Goal: Information Seeking & Learning: Learn about a topic

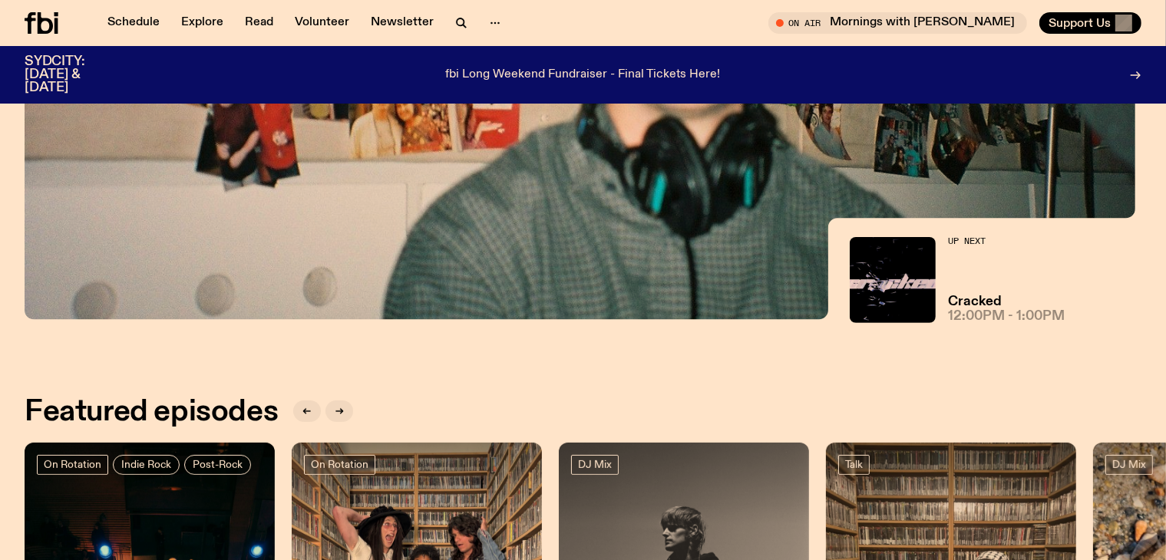
scroll to position [836, 0]
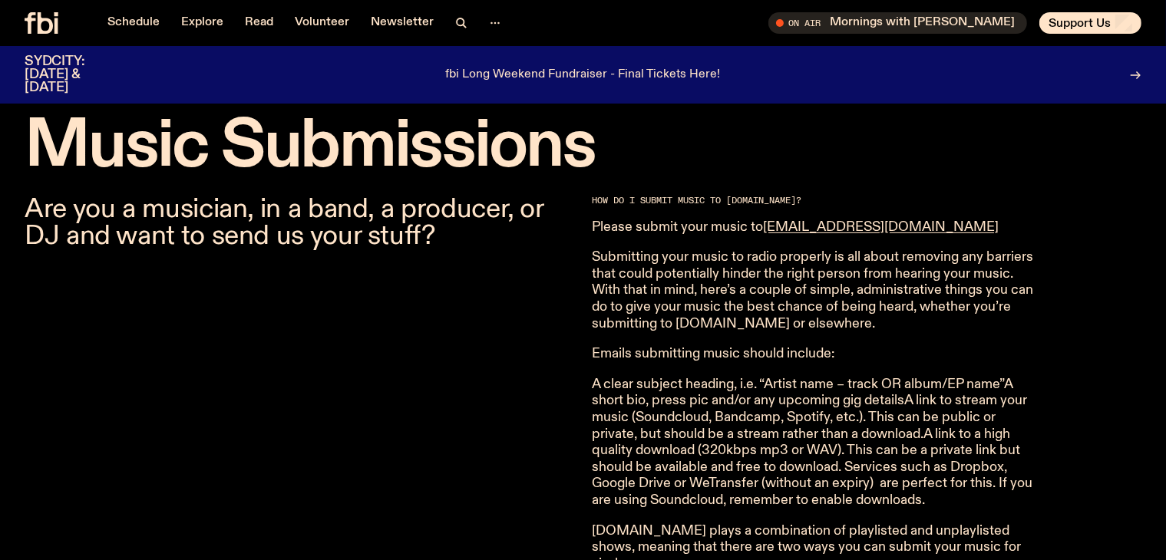
scroll to position [909, 0]
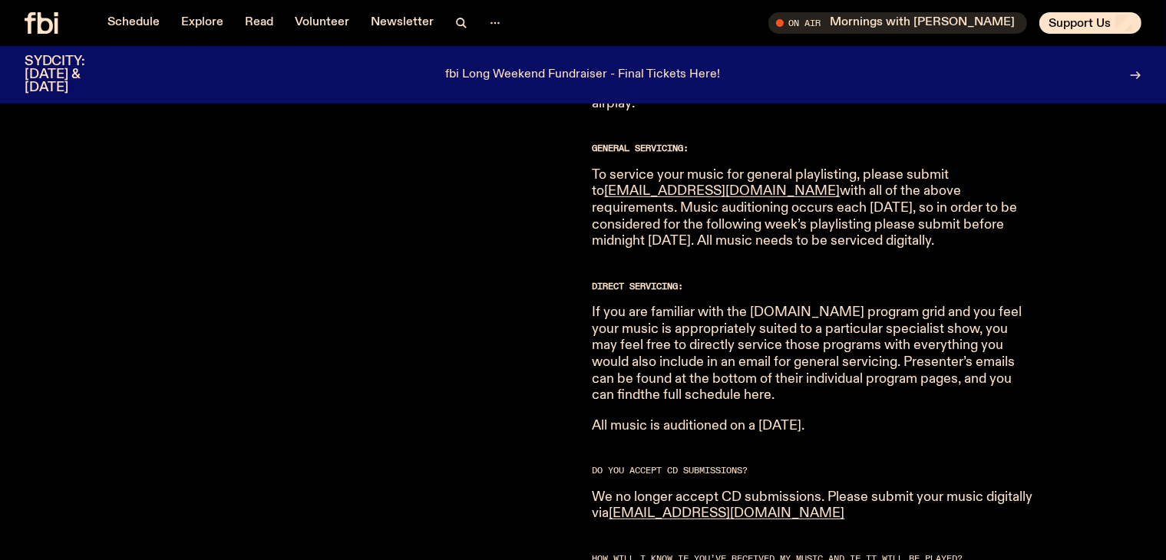
click at [772, 388] on link "the full schedule here" at bounding box center [706, 395] width 131 height 14
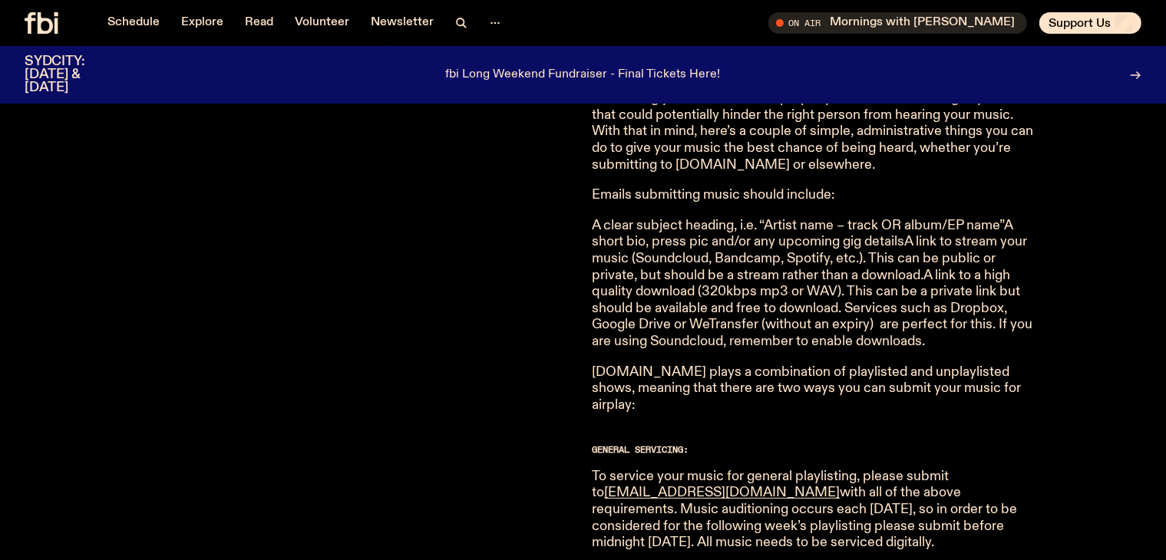
scroll to position [602, 0]
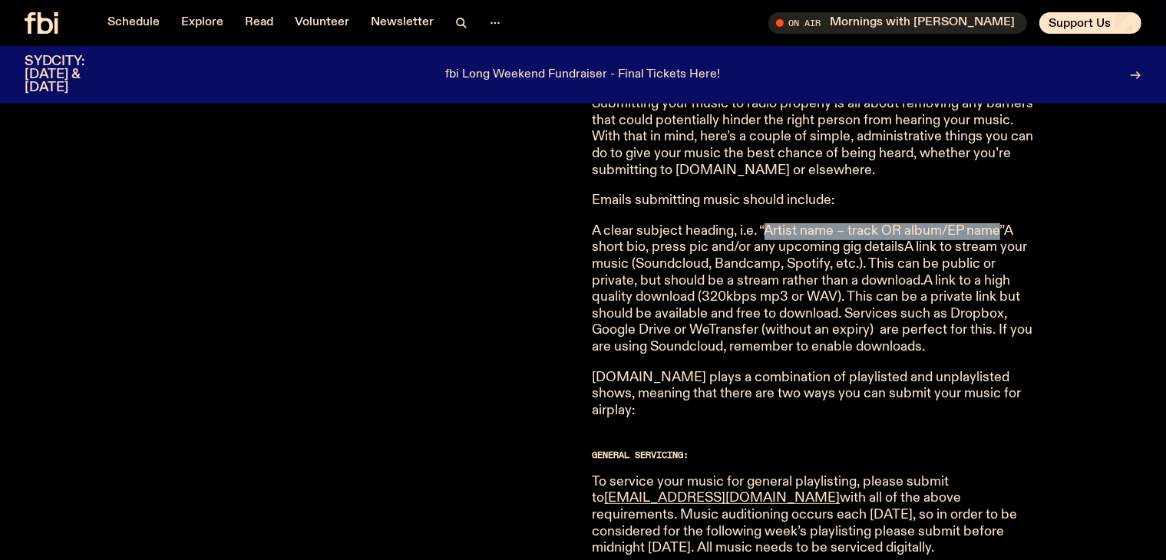
drag, startPoint x: 765, startPoint y: 227, endPoint x: 1003, endPoint y: 233, distance: 238.8
click at [1003, 233] on p "A clear subject heading, i.e. “Artist name – track OR album/EP name”A short bio…" at bounding box center [814, 289] width 442 height 133
copy p "Artist name – track OR album/EP name"
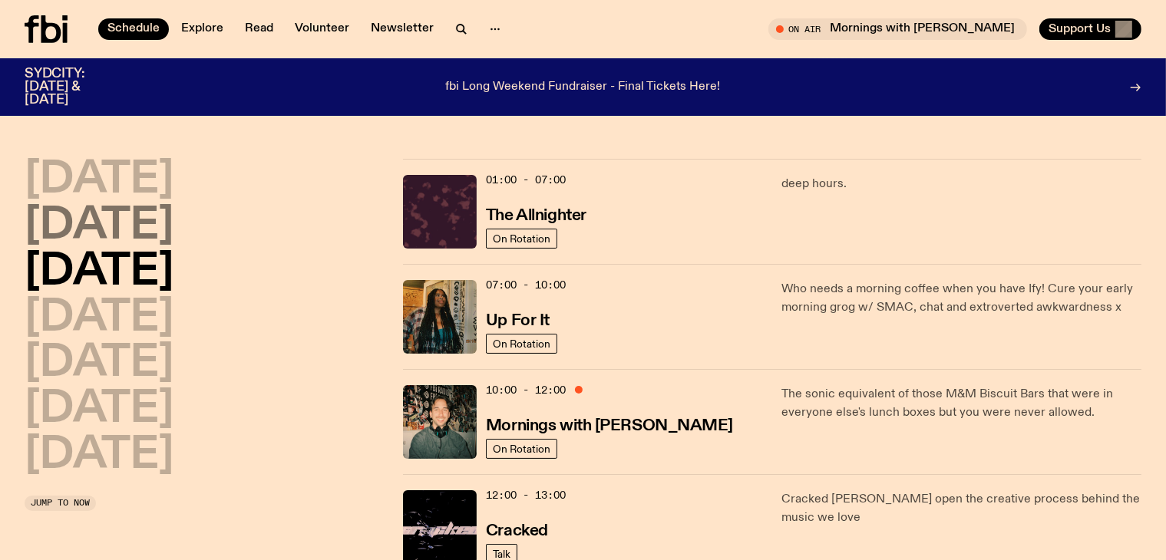
click at [97, 224] on h2 "Tuesday" at bounding box center [99, 226] width 149 height 43
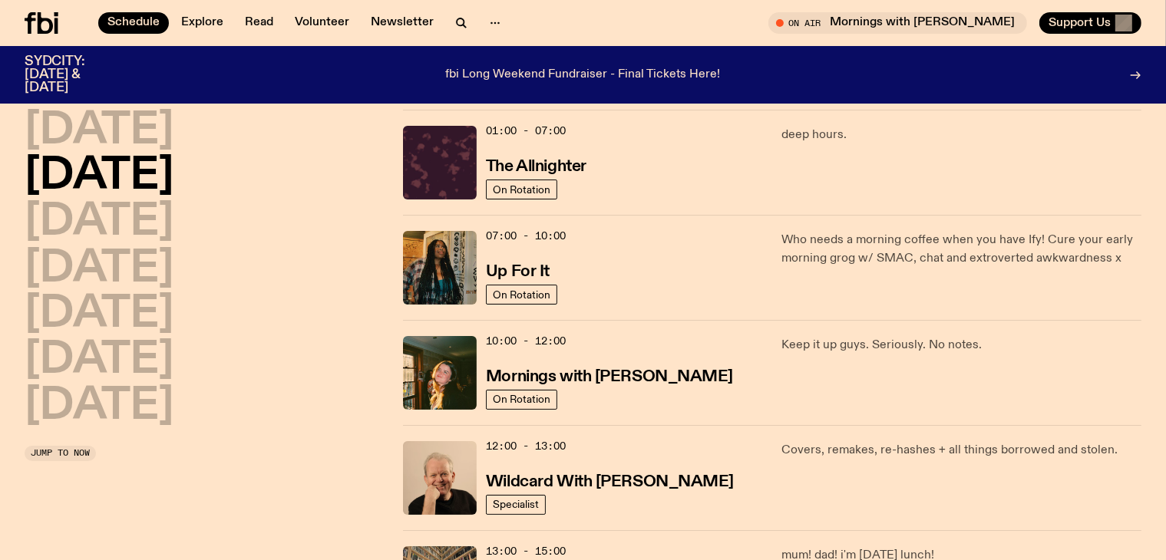
scroll to position [43, 0]
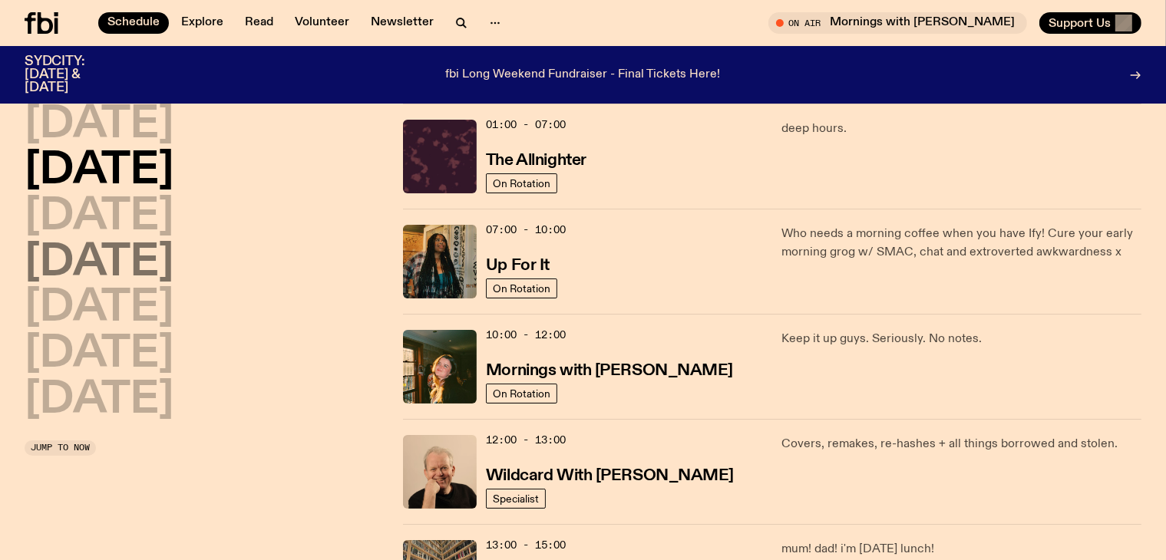
click at [104, 266] on h2 "Thursday" at bounding box center [99, 263] width 149 height 43
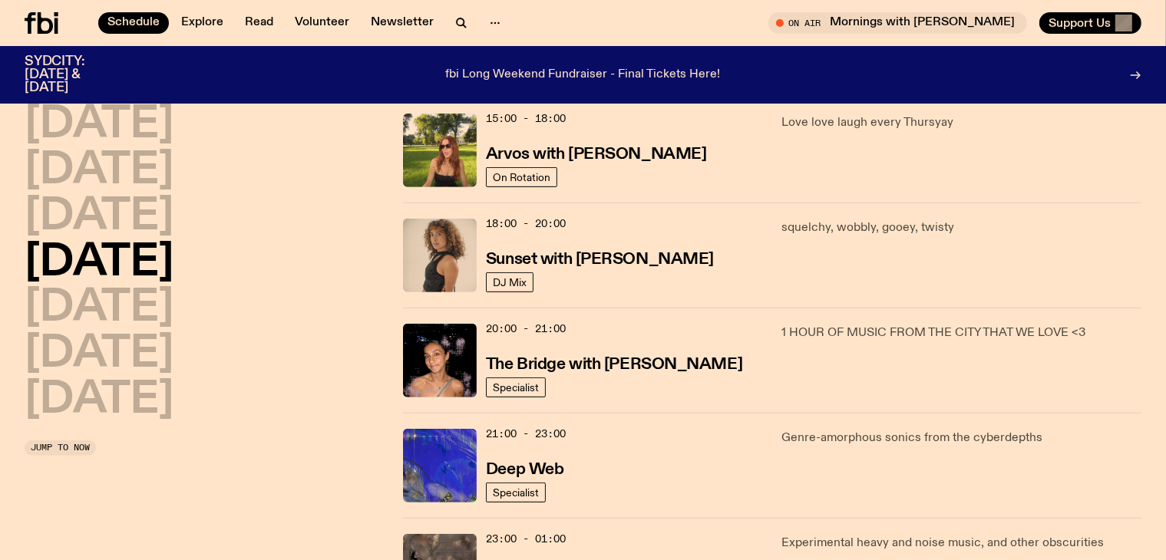
scroll to position [580, 0]
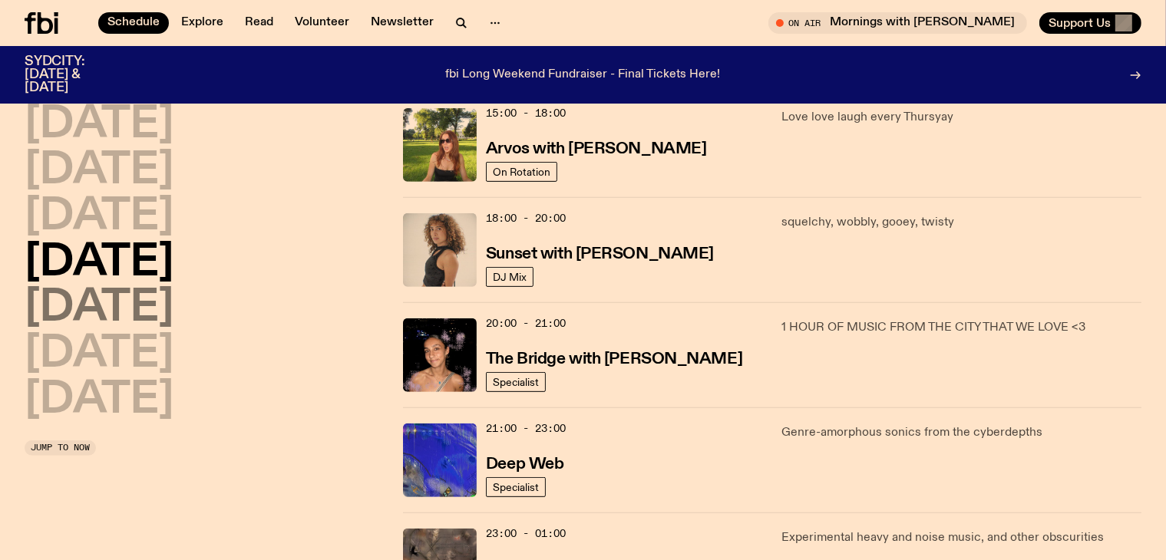
click at [130, 290] on h2 "Friday" at bounding box center [99, 308] width 149 height 43
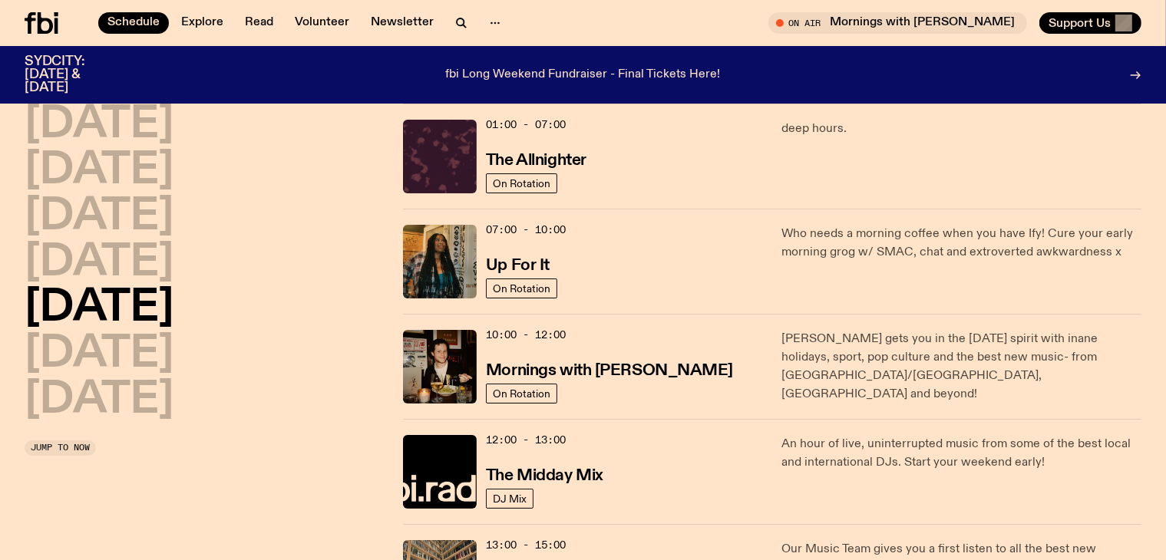
scroll to position [43, 0]
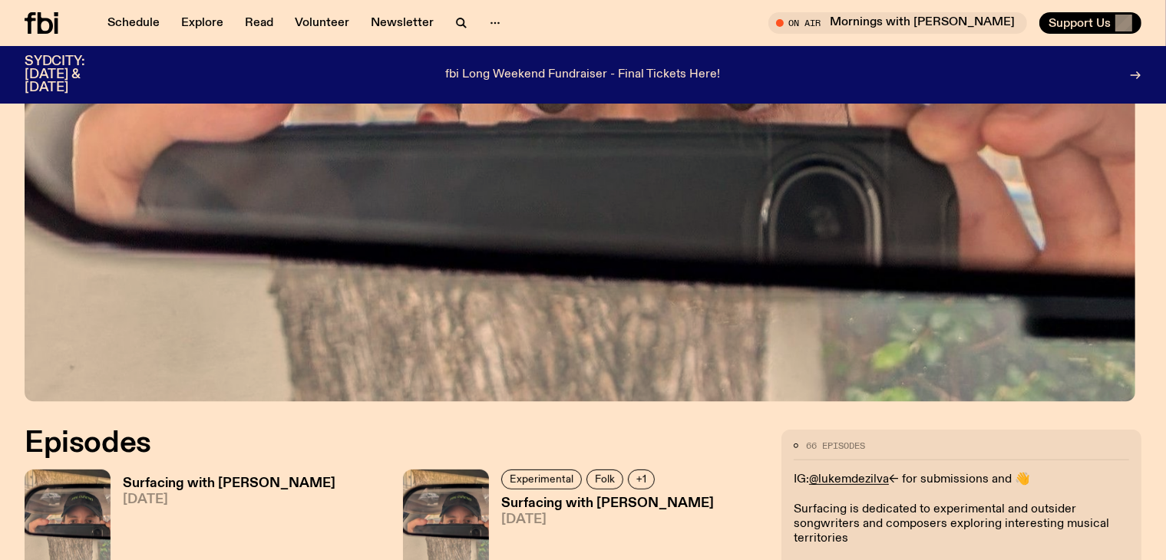
scroll to position [449, 0]
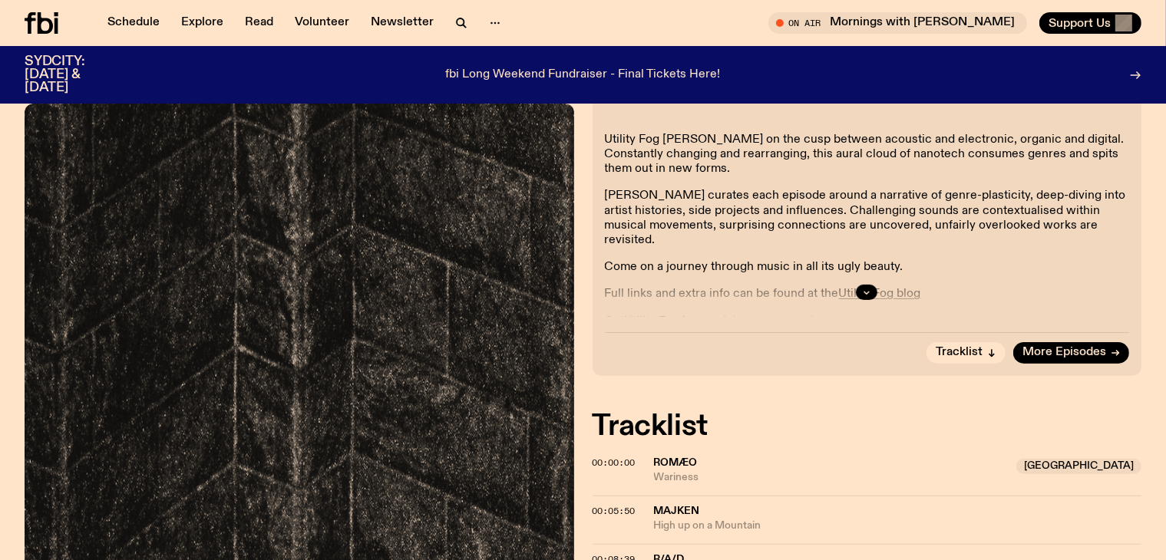
scroll to position [380, 0]
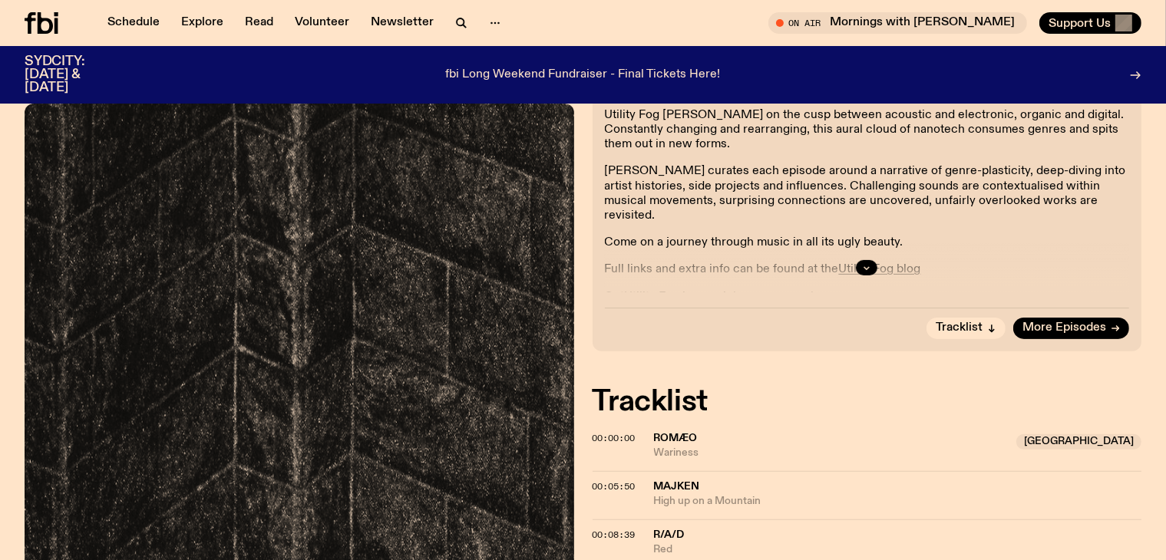
click at [639, 434] on div "00:00:00" at bounding box center [623, 438] width 61 height 8
click at [663, 433] on span "ROMÆO" at bounding box center [676, 438] width 44 height 11
click at [666, 433] on span "ROMÆO" at bounding box center [676, 438] width 44 height 11
click at [862, 263] on icon "button" at bounding box center [866, 267] width 9 height 9
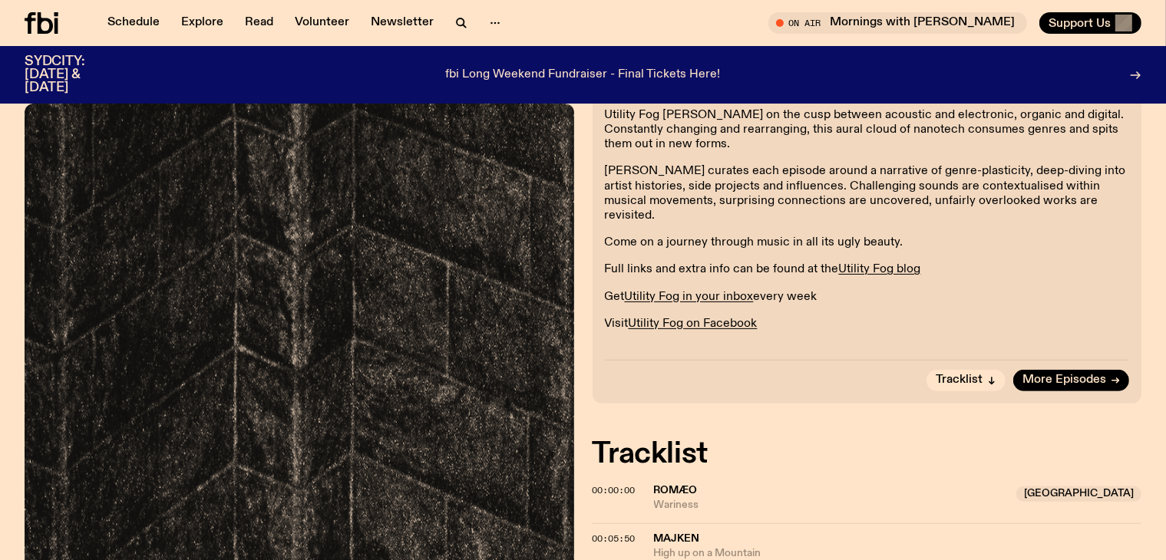
click at [867, 487] on div "00:00:00 ROMÆO NSW Wariness [GEOGRAPHIC_DATA]" at bounding box center [868, 505] width 550 height 37
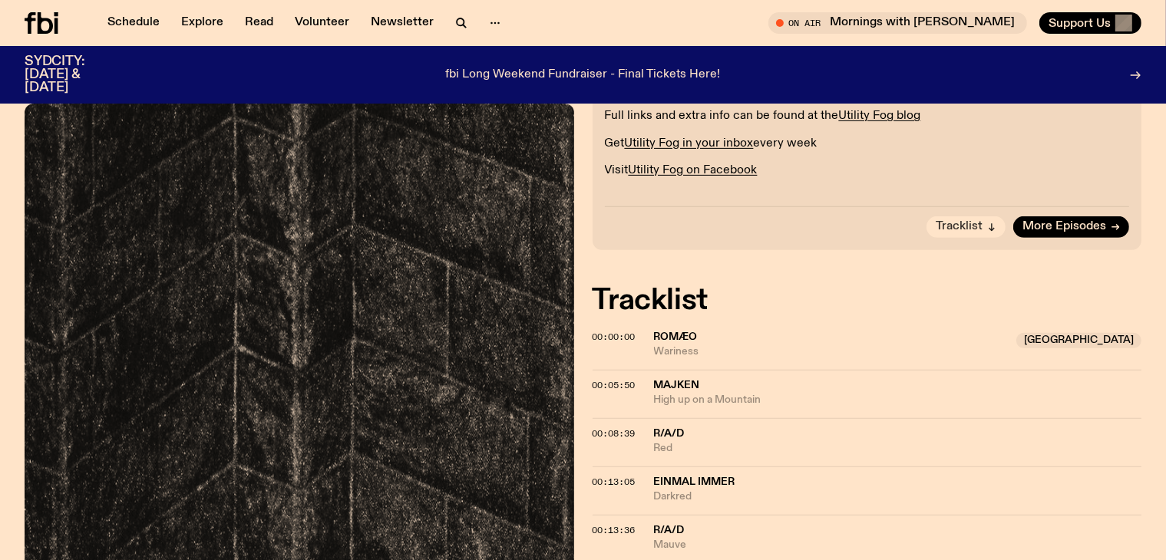
click at [953, 221] on span "Tracklist" at bounding box center [959, 227] width 47 height 12
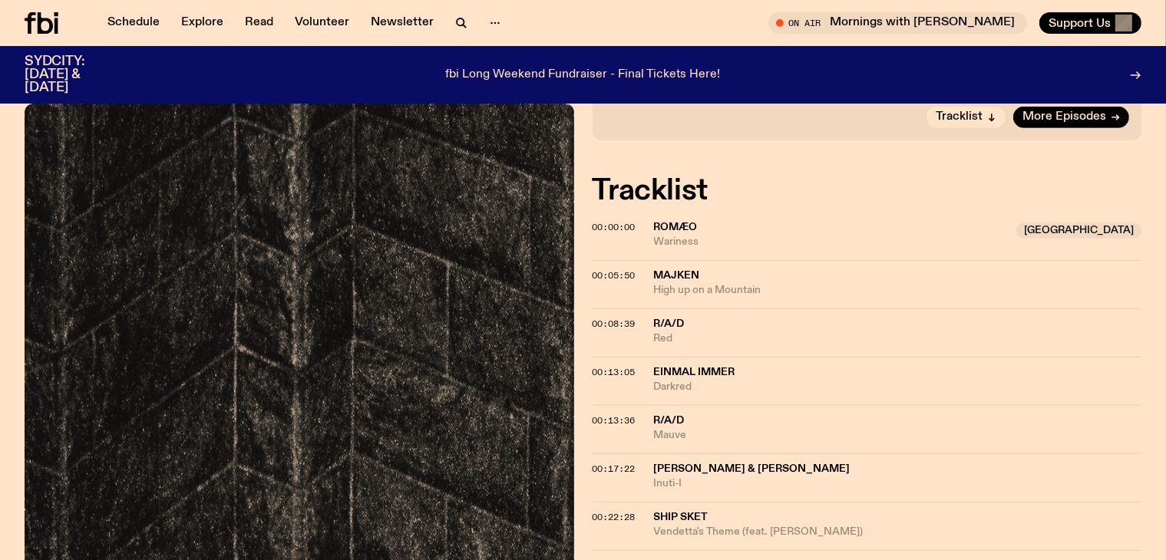
scroll to position [646, 0]
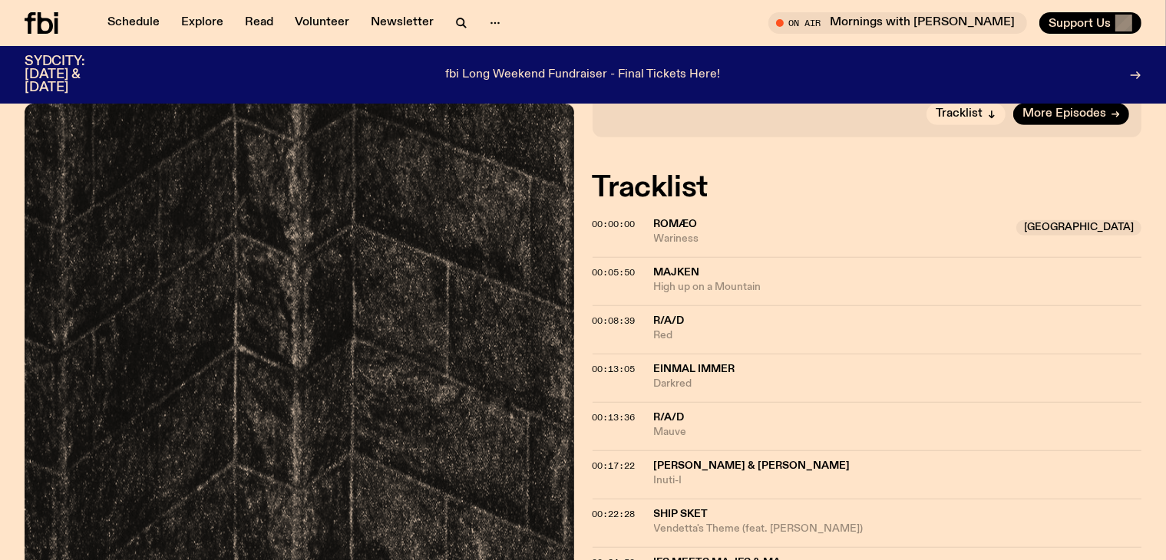
click at [670, 412] on span "R/A/D" at bounding box center [669, 417] width 31 height 11
click at [616, 411] on span "00:13:36" at bounding box center [614, 417] width 43 height 12
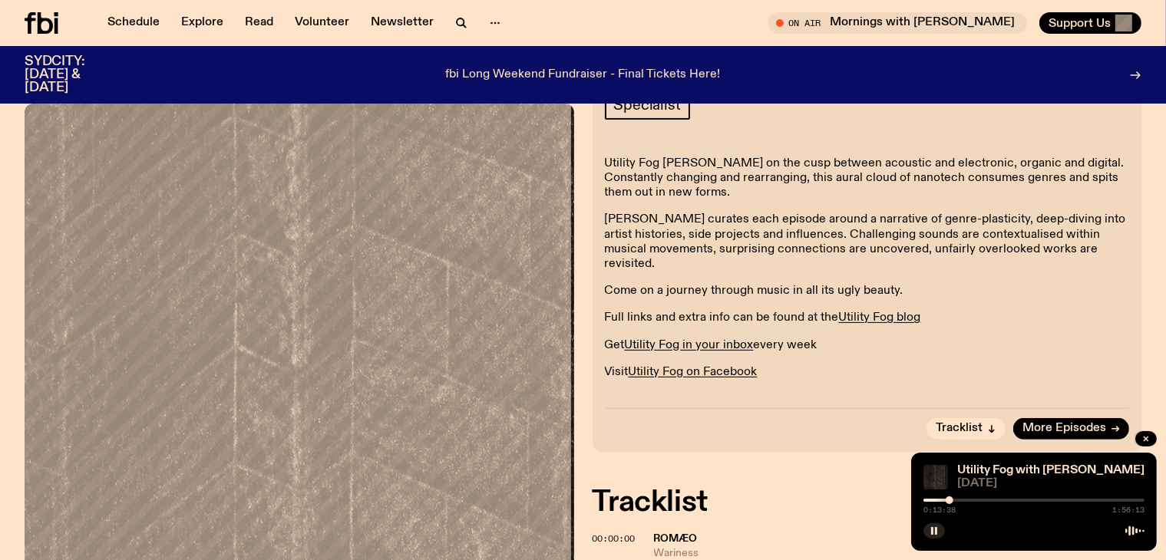
scroll to position [339, 0]
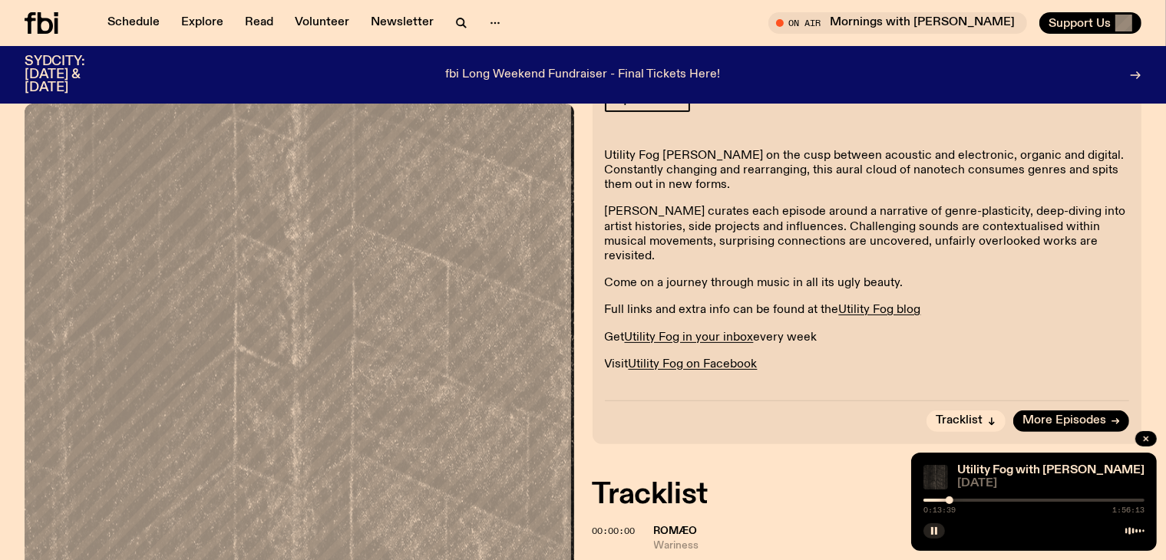
click at [1070, 500] on div at bounding box center [1033, 500] width 221 height 3
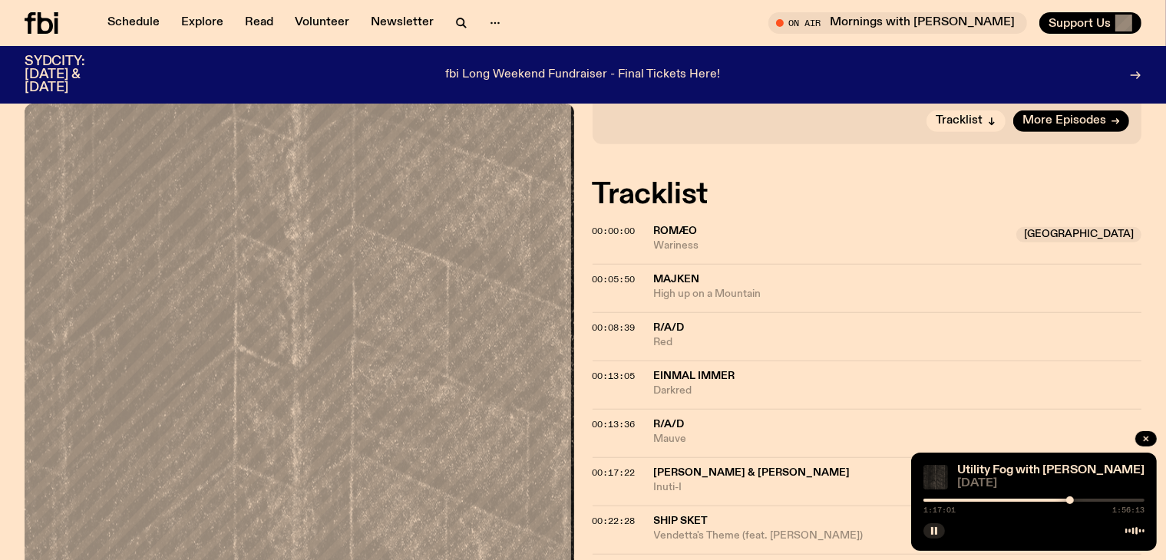
scroll to position [646, 0]
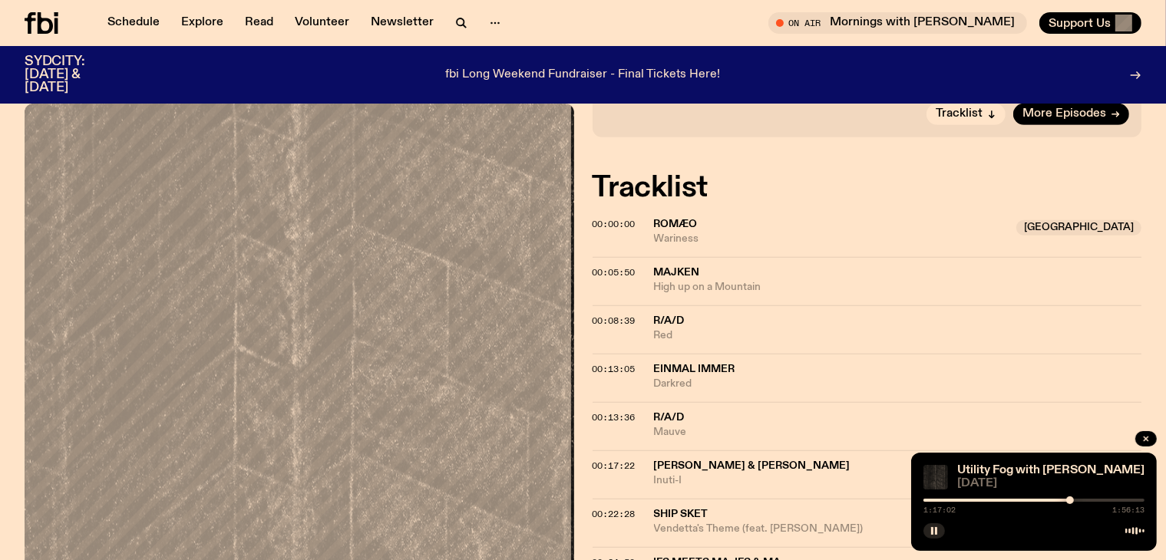
click at [690, 509] on span "Ship Sket" at bounding box center [681, 514] width 54 height 11
click at [593, 508] on span "00:22:28" at bounding box center [614, 514] width 43 height 12
click at [1042, 500] on div at bounding box center [1033, 500] width 221 height 3
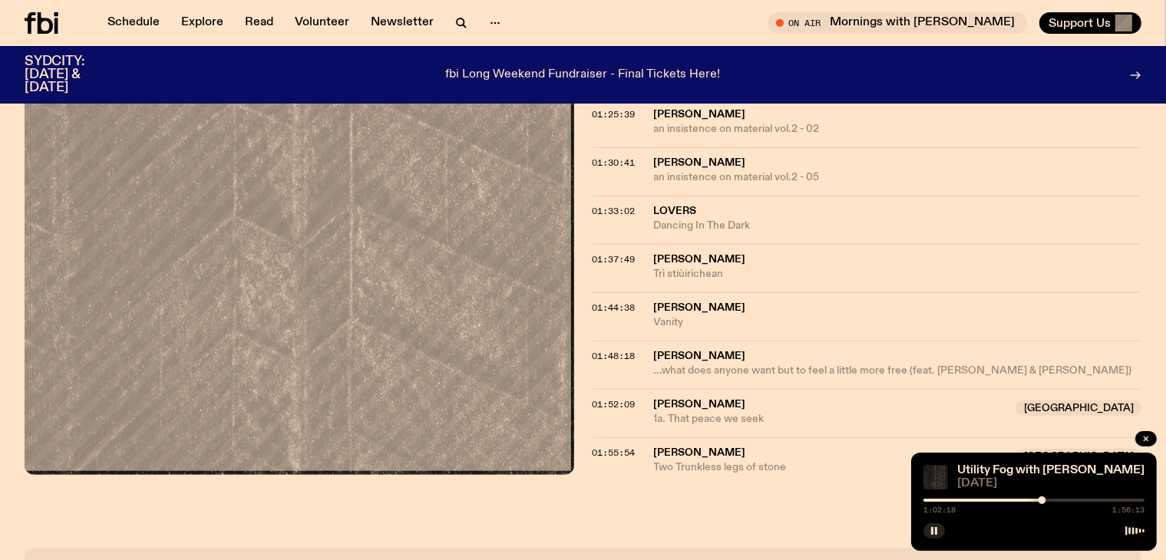
scroll to position [1491, 0]
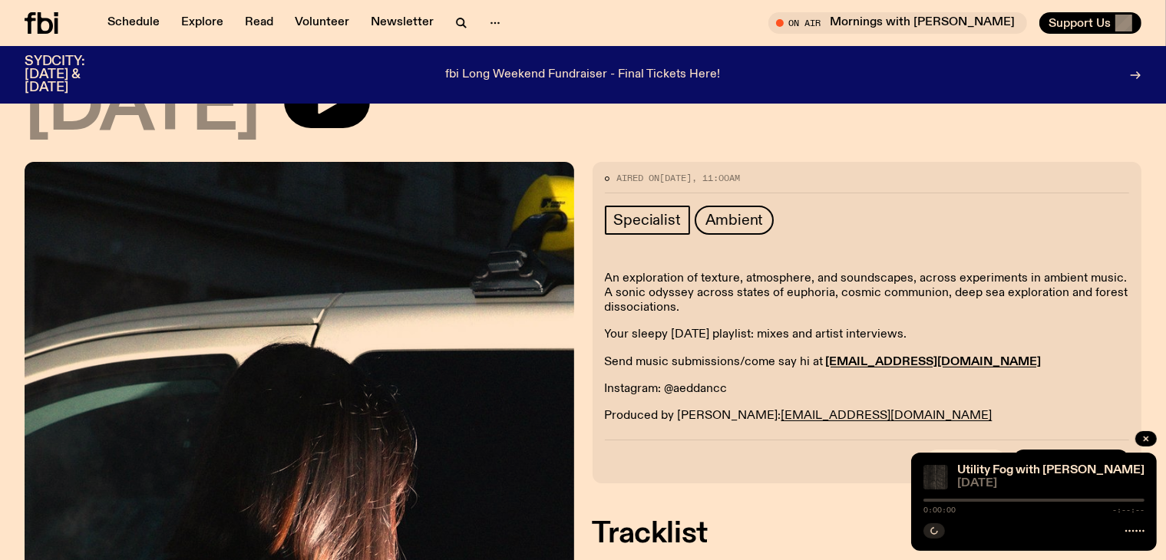
scroll to position [454, 0]
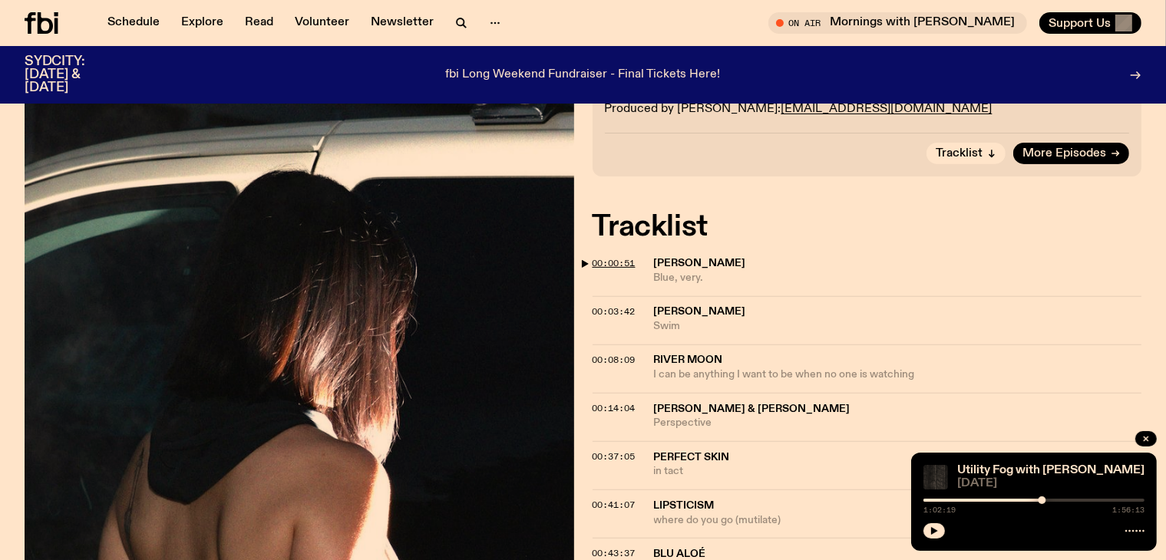
drag, startPoint x: 628, startPoint y: 266, endPoint x: 606, endPoint y: 263, distance: 21.6
click at [623, 266] on span "00:00:51" at bounding box center [614, 263] width 43 height 12
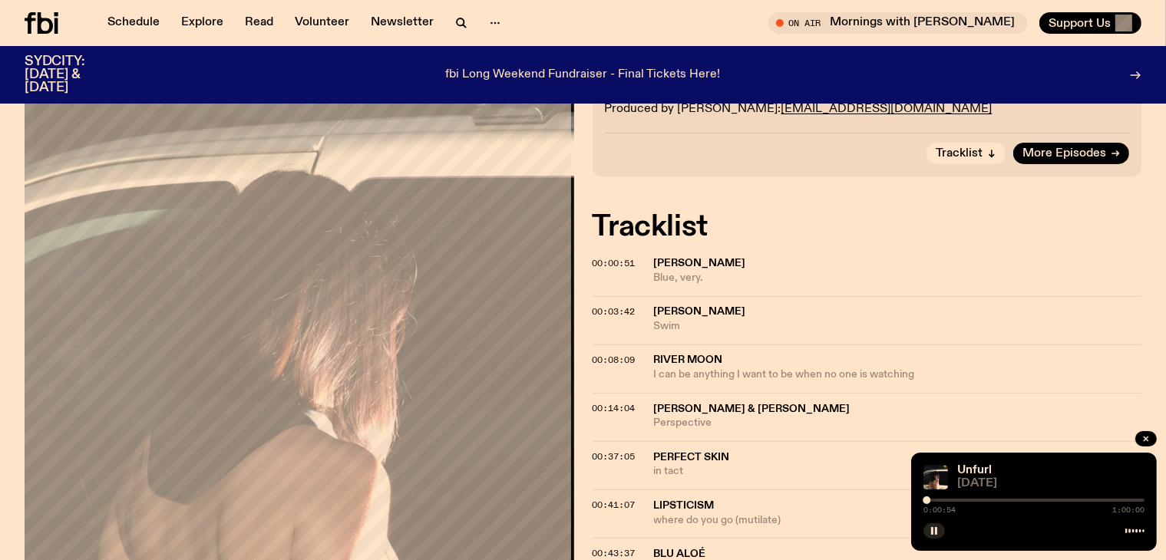
click at [1002, 498] on div "0:00:54 1:00:00" at bounding box center [1033, 505] width 221 height 18
click at [1004, 502] on div "0:00:54 1:00:00" at bounding box center [1033, 505] width 221 height 18
click at [1004, 500] on div at bounding box center [1033, 500] width 221 height 3
click at [586, 452] on div "Aired on 14.09.25 , 11:00am Specialist Ambient An exploration of texture, atmos…" at bounding box center [583, 325] width 1166 height 940
click at [1034, 497] on div "0:21:55 1:00:00" at bounding box center [1033, 505] width 221 height 18
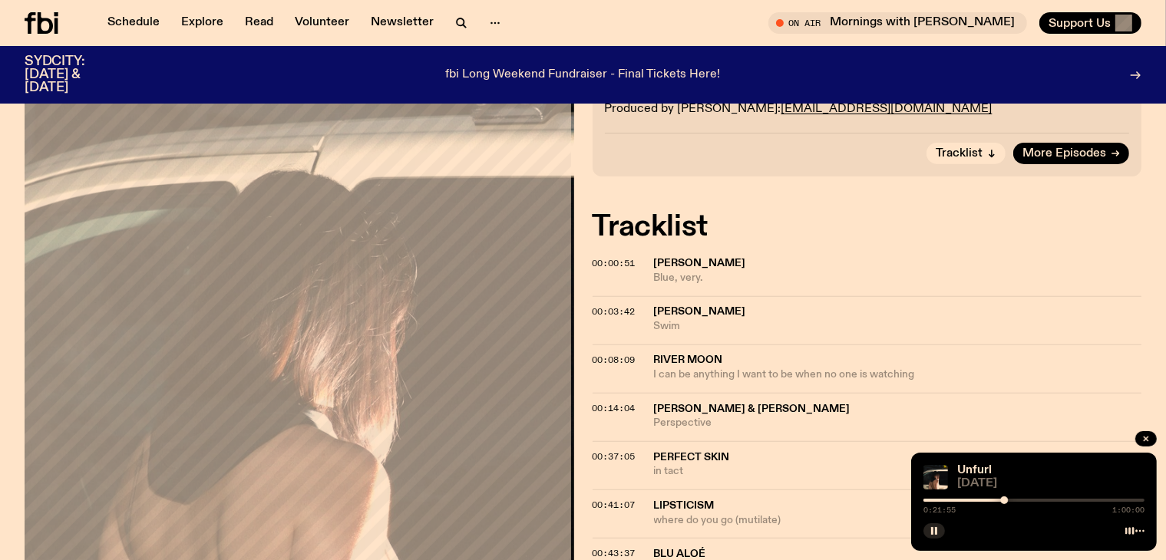
click at [1038, 502] on div "0:21:55 1:00:00" at bounding box center [1033, 505] width 221 height 18
click at [1032, 499] on div at bounding box center [1033, 500] width 221 height 3
click at [1069, 503] on div "0:29:33 1:00:00" at bounding box center [1033, 505] width 221 height 18
click at [1067, 498] on div "0:29:34 1:00:00" at bounding box center [1033, 505] width 221 height 18
click at [1067, 500] on div at bounding box center [1033, 500] width 221 height 3
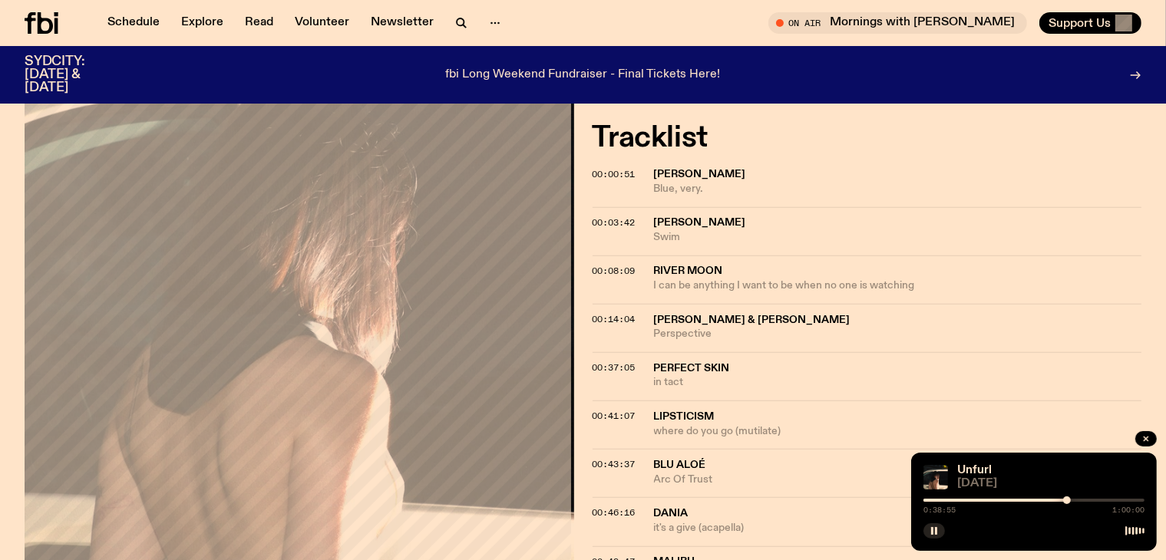
scroll to position [685, 0]
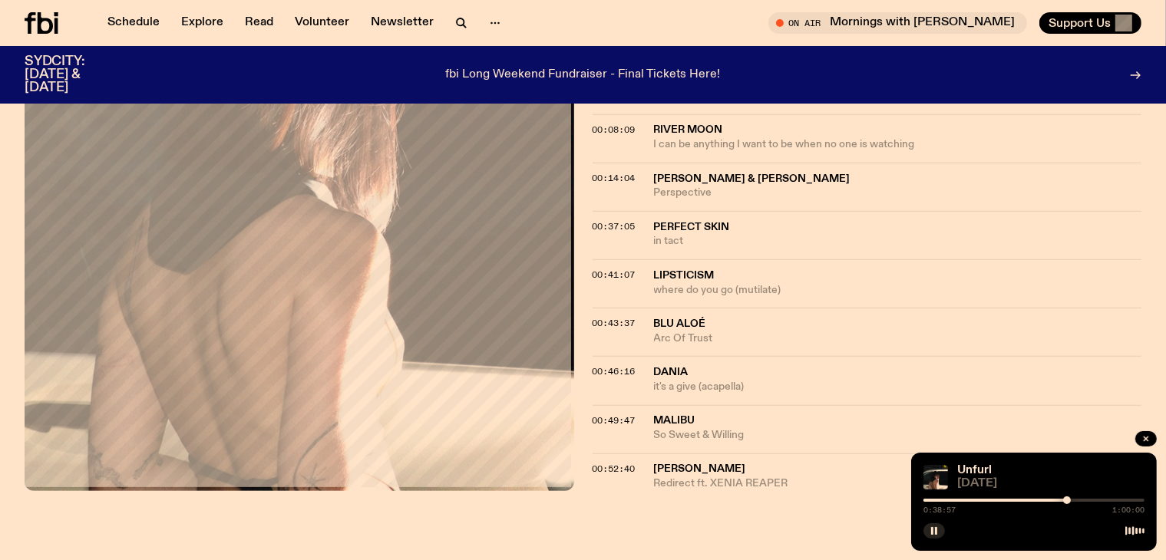
click at [956, 499] on div at bounding box center [956, 500] width 221 height 3
click at [986, 504] on div "0:08:43 1:00:00" at bounding box center [1033, 505] width 221 height 18
click at [987, 499] on div at bounding box center [1033, 500] width 221 height 3
click at [937, 504] on div "0:17:17 1:00:00" at bounding box center [1033, 505] width 221 height 18
click at [940, 500] on div at bounding box center [876, 500] width 221 height 3
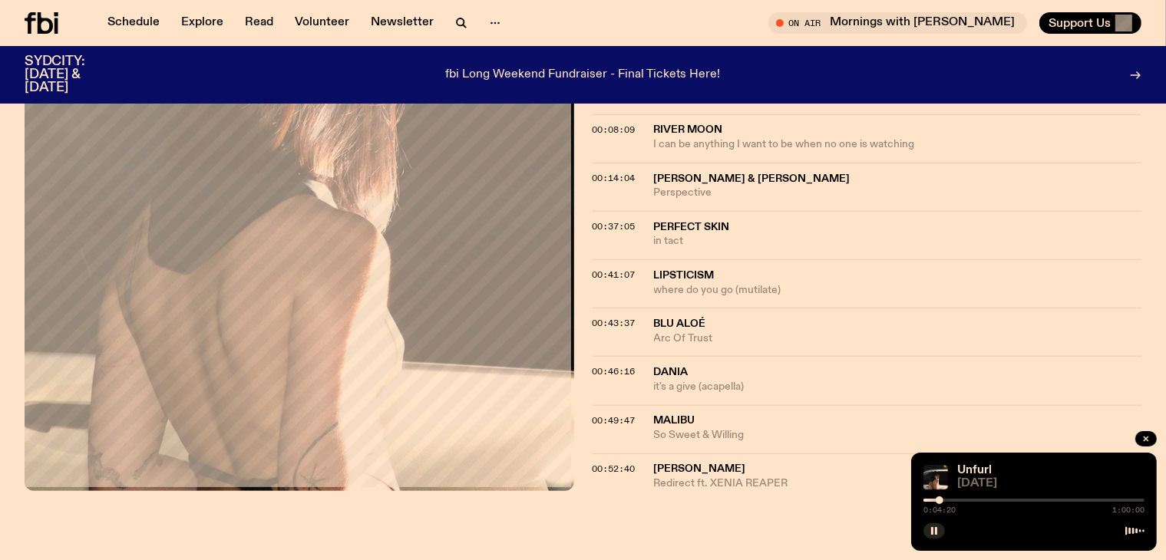
click at [1112, 501] on div "0:04:20 1:00:00" at bounding box center [1033, 505] width 221 height 18
click at [1089, 500] on div at bounding box center [1033, 500] width 221 height 3
click at [941, 524] on button "button" at bounding box center [933, 531] width 21 height 15
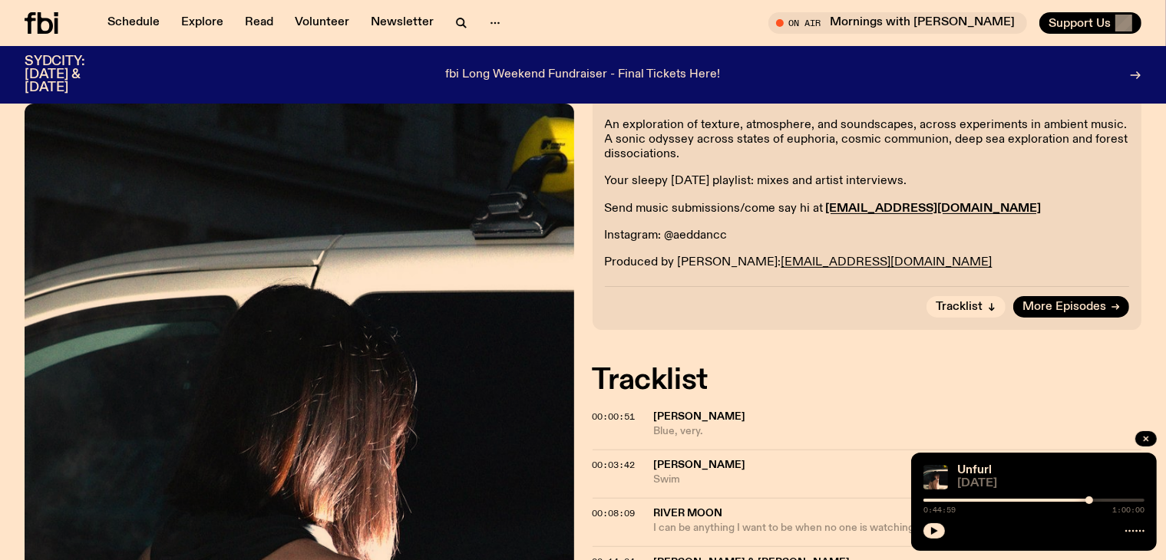
scroll to position [0, 0]
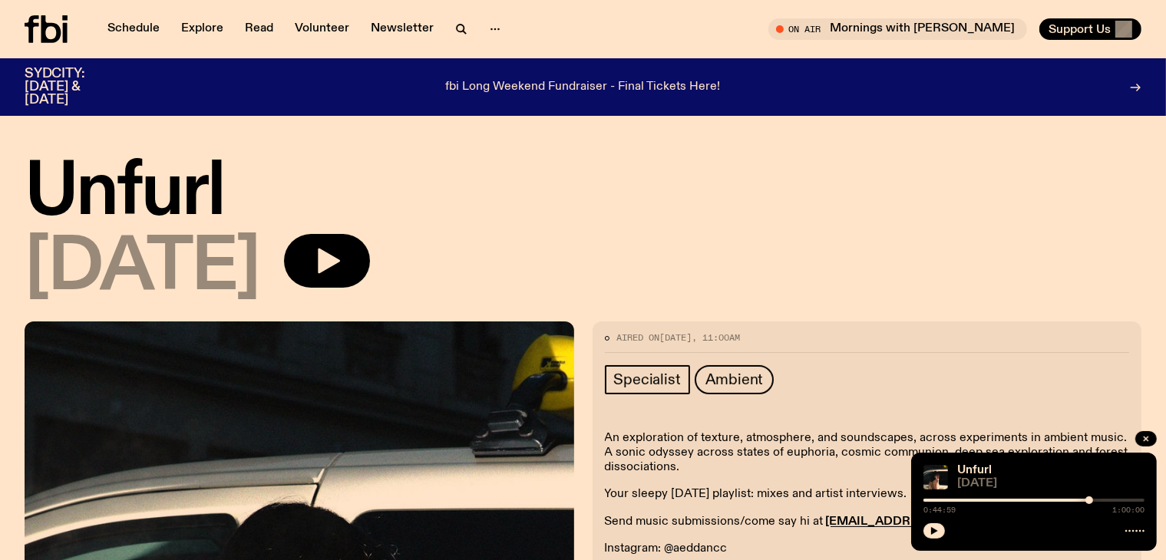
click at [636, 233] on div "Unfurl 14.09.25" at bounding box center [583, 231] width 1117 height 144
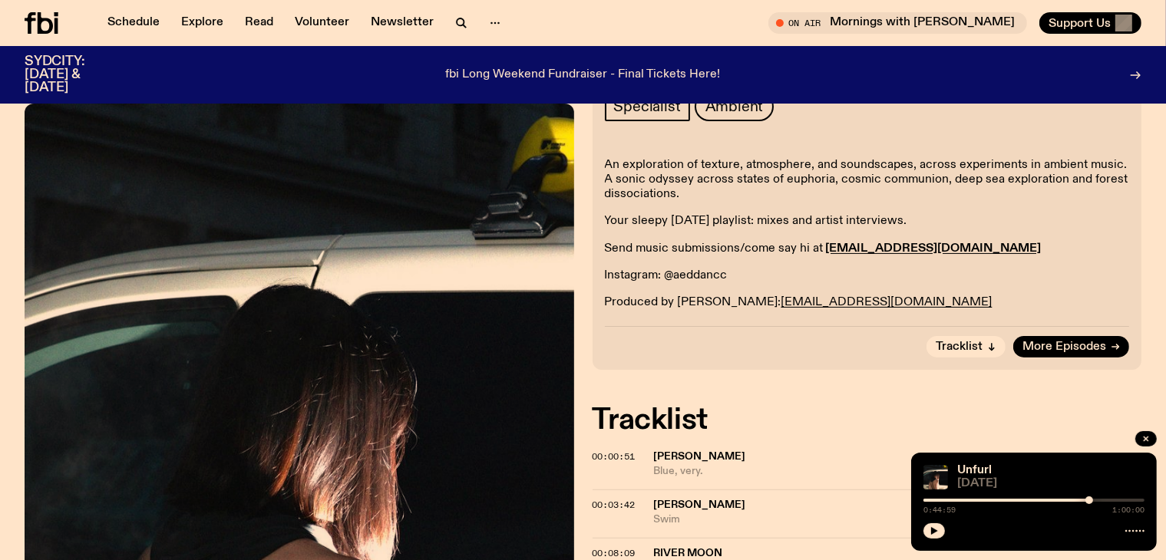
scroll to position [221, 0]
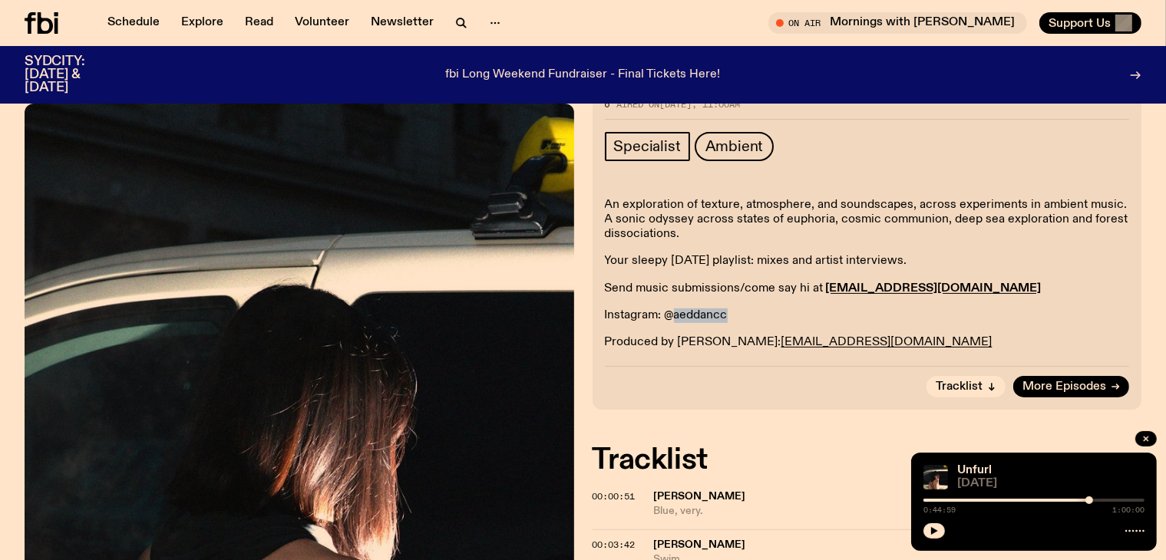
drag, startPoint x: 739, startPoint y: 314, endPoint x: 675, endPoint y: 312, distance: 63.8
click at [675, 312] on p "Instagram: @aeddancc" at bounding box center [867, 316] width 525 height 15
copy p "aeddancc"
click at [694, 312] on p "Instagram: @aeddancc" at bounding box center [867, 316] width 525 height 15
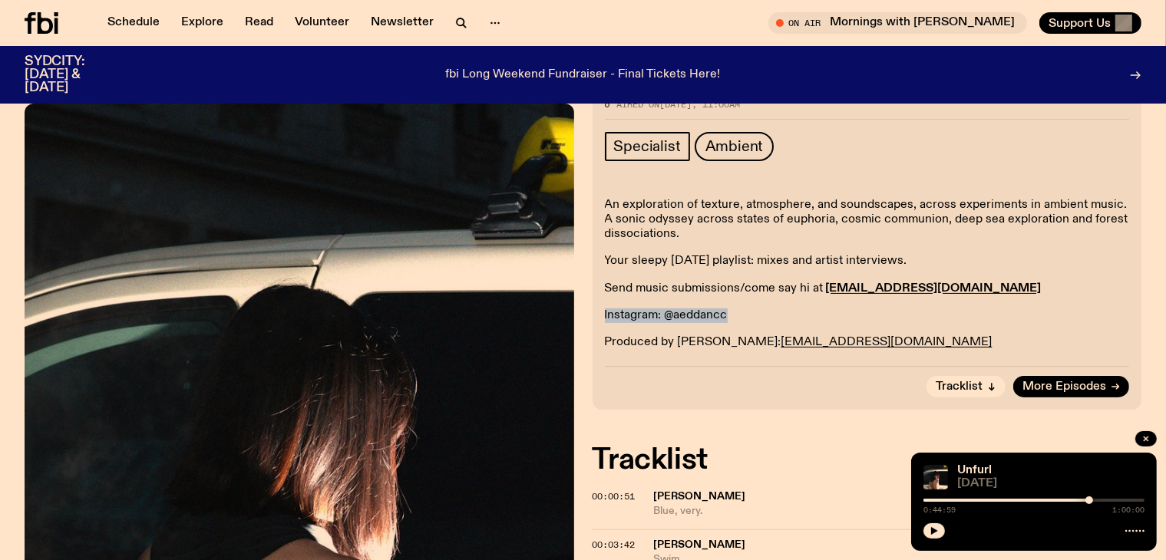
click at [694, 312] on p "Instagram: @aeddancc" at bounding box center [867, 316] width 525 height 15
click at [777, 289] on p "Send music submissions/come say hi at aeddan.c@fbiradio.com" at bounding box center [867, 289] width 525 height 15
drag, startPoint x: 738, startPoint y: 312, endPoint x: 675, endPoint y: 306, distance: 62.5
click at [675, 306] on div "An exploration of texture, atmosphere, and soundscapes, across experiments in a…" at bounding box center [867, 274] width 525 height 152
copy p "aeddancc"
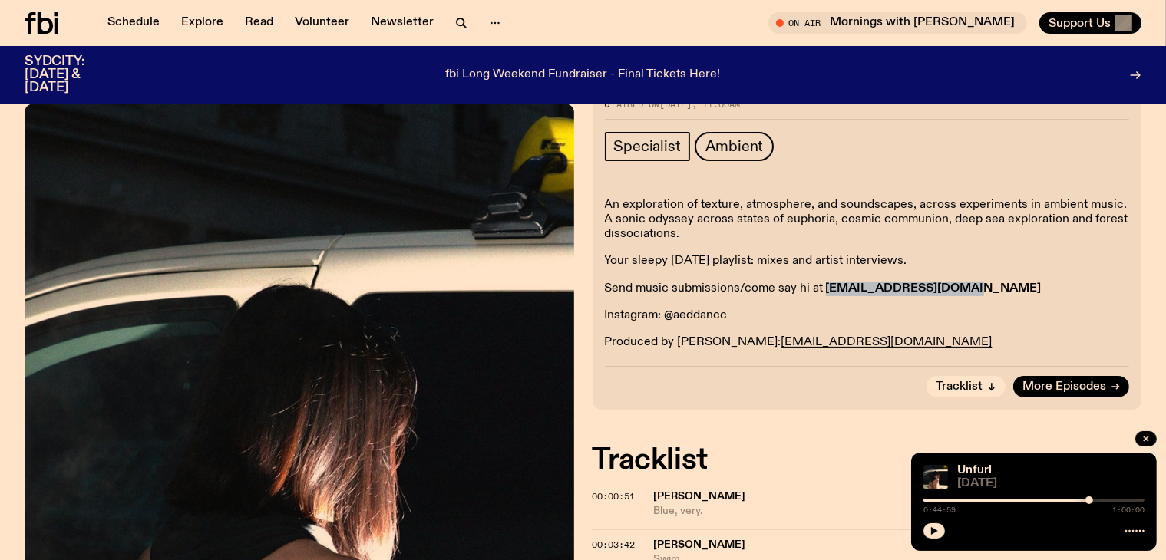
drag, startPoint x: 973, startPoint y: 286, endPoint x: 823, endPoint y: 283, distance: 149.7
click at [823, 283] on p "Send music submissions/come say hi at aeddan.c@fbiradio.com" at bounding box center [867, 289] width 525 height 15
copy strong "aeddan.c@fbiradio.com"
click at [939, 530] on button "button" at bounding box center [933, 531] width 21 height 15
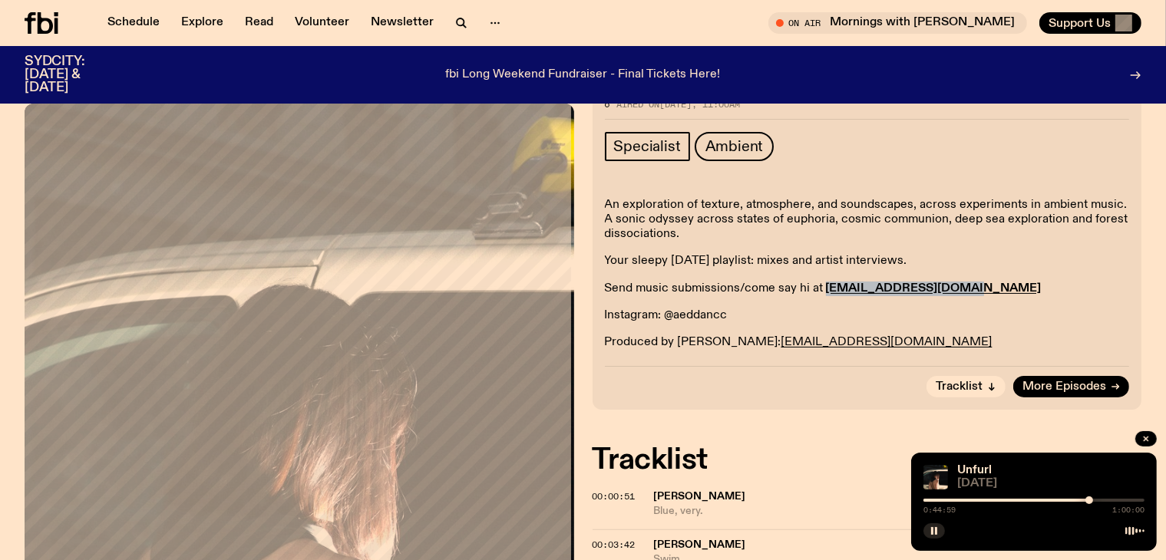
click at [1010, 500] on div at bounding box center [978, 500] width 221 height 3
click at [933, 533] on rect "button" at bounding box center [932, 531] width 2 height 8
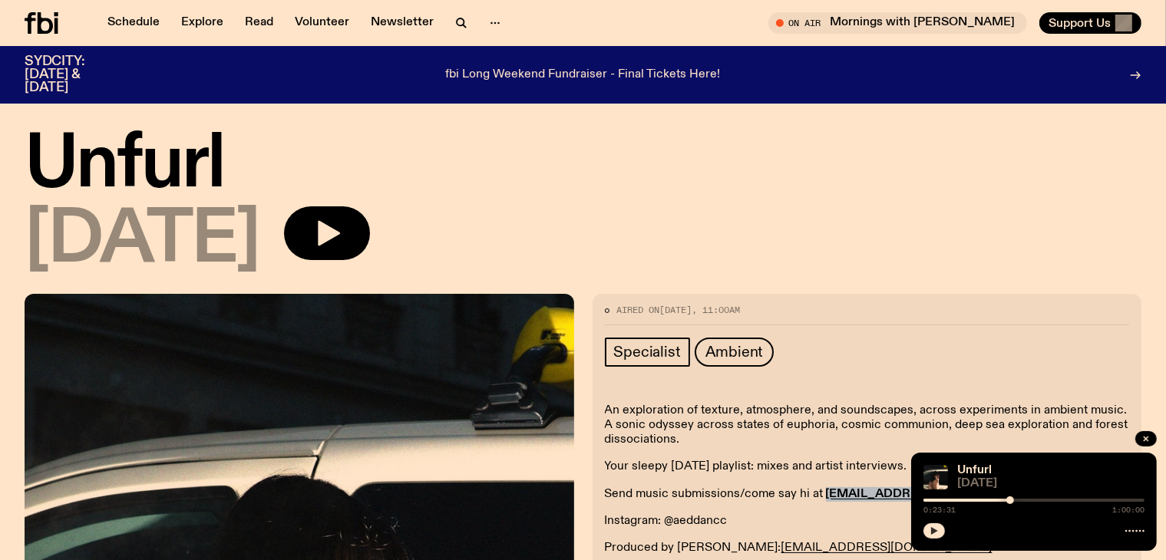
scroll to position [0, 0]
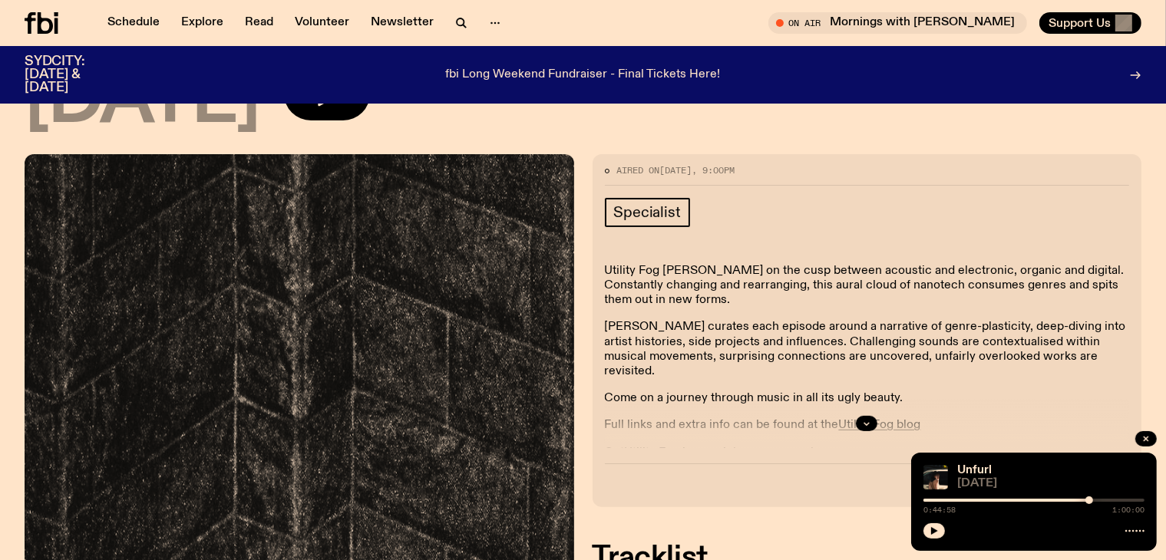
scroll to position [227, 0]
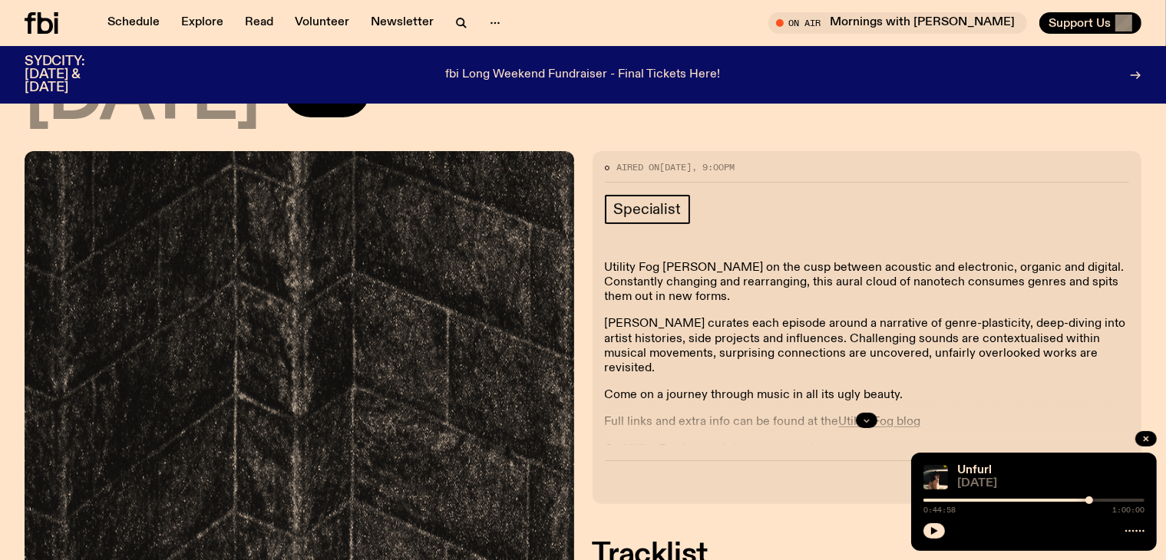
click at [870, 413] on button "button" at bounding box center [866, 420] width 21 height 15
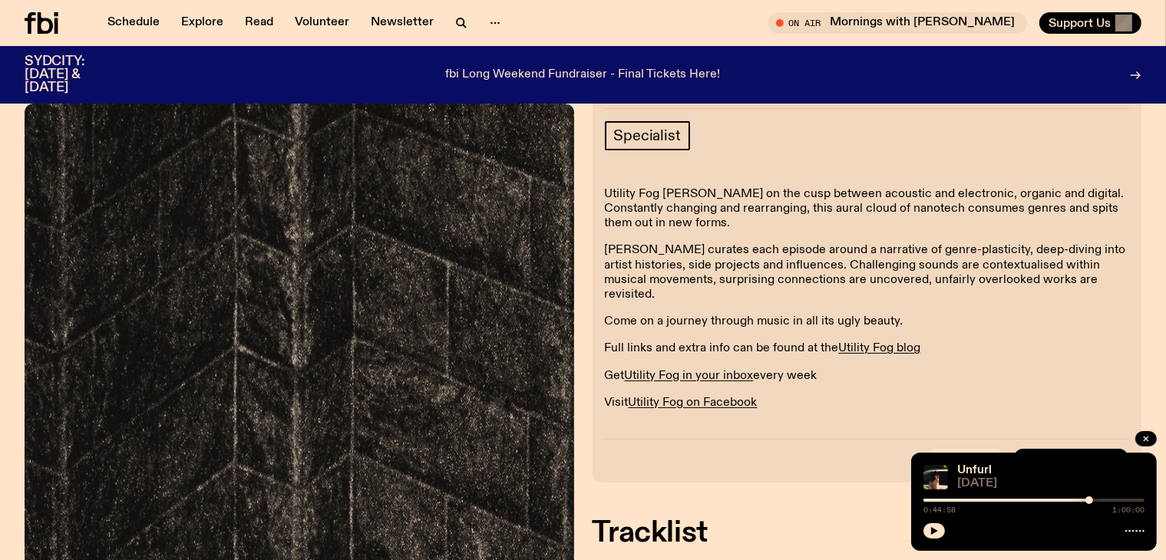
scroll to position [304, 0]
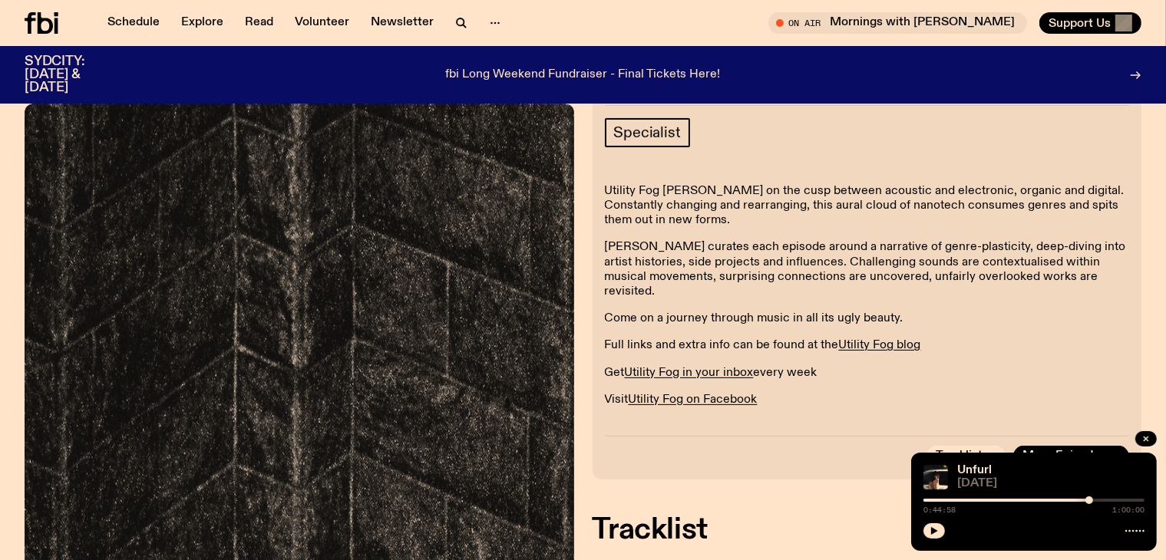
click at [694, 421] on link "[PERSON_NAME] on Instagram" at bounding box center [716, 427] width 174 height 12
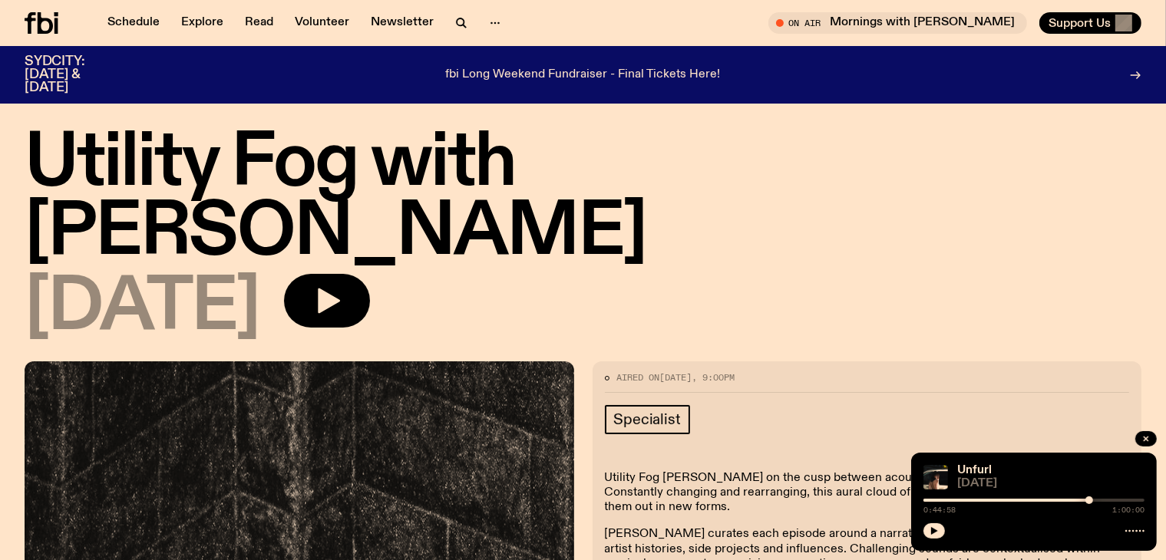
scroll to position [0, 0]
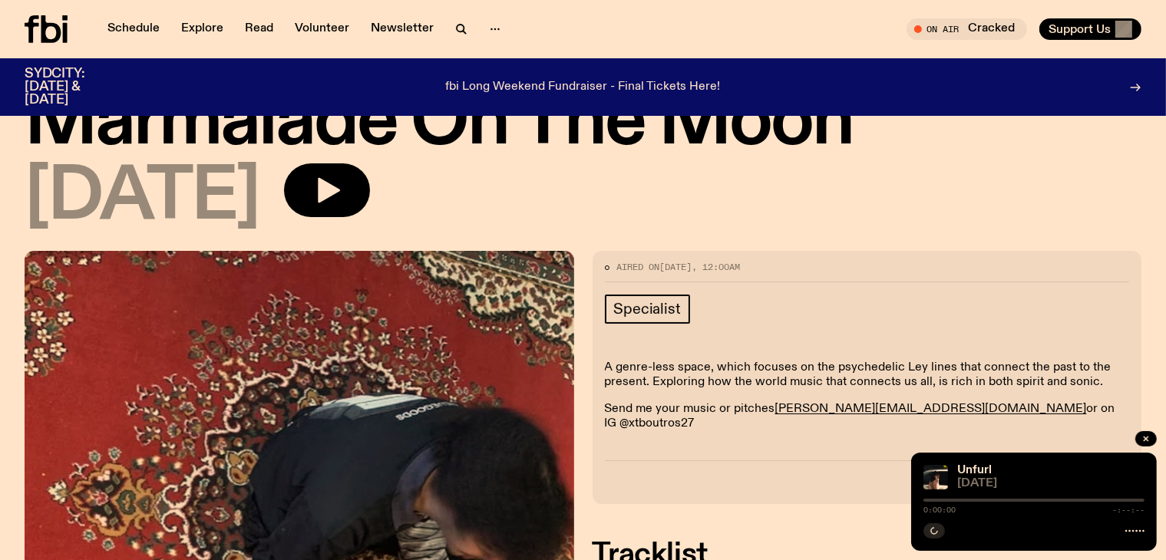
scroll to position [77, 0]
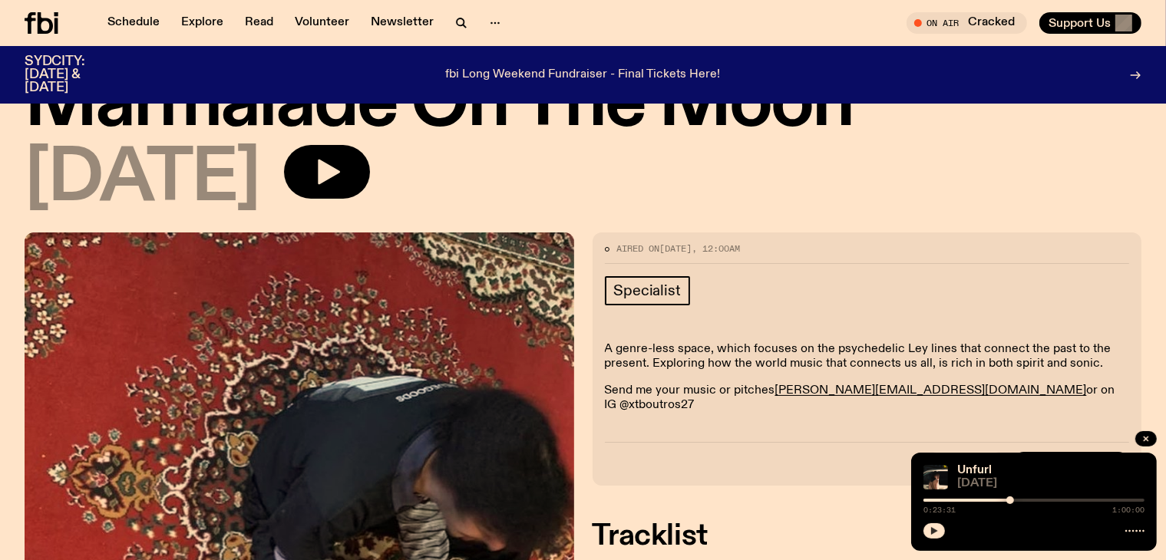
click at [931, 529] on icon "button" at bounding box center [934, 531] width 7 height 8
click at [963, 500] on div at bounding box center [899, 500] width 221 height 3
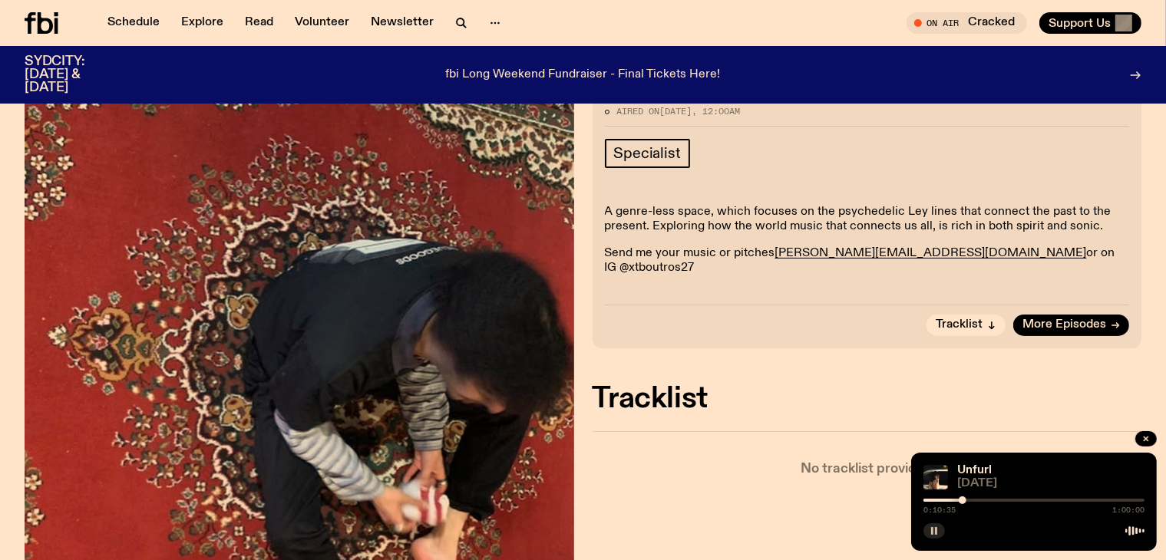
scroll to position [384, 0]
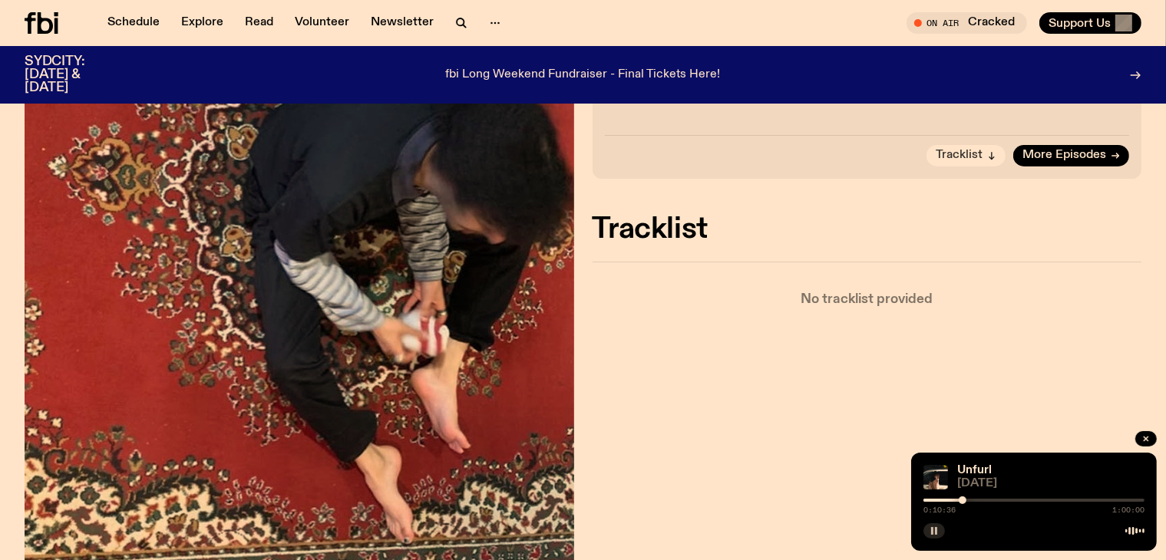
click at [996, 145] on button "Tracklist" at bounding box center [965, 155] width 79 height 21
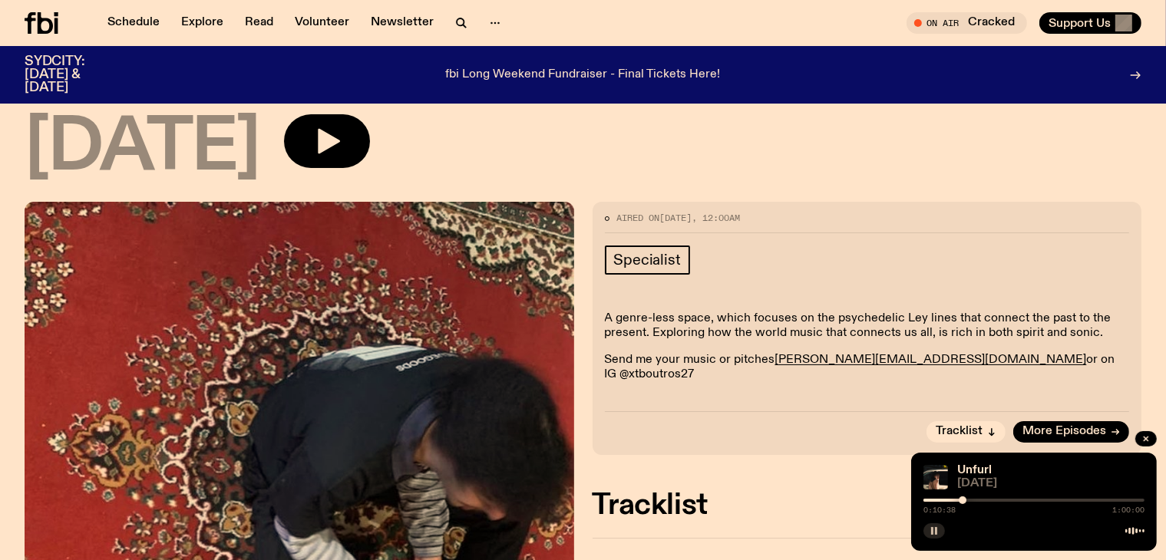
scroll to position [68, 0]
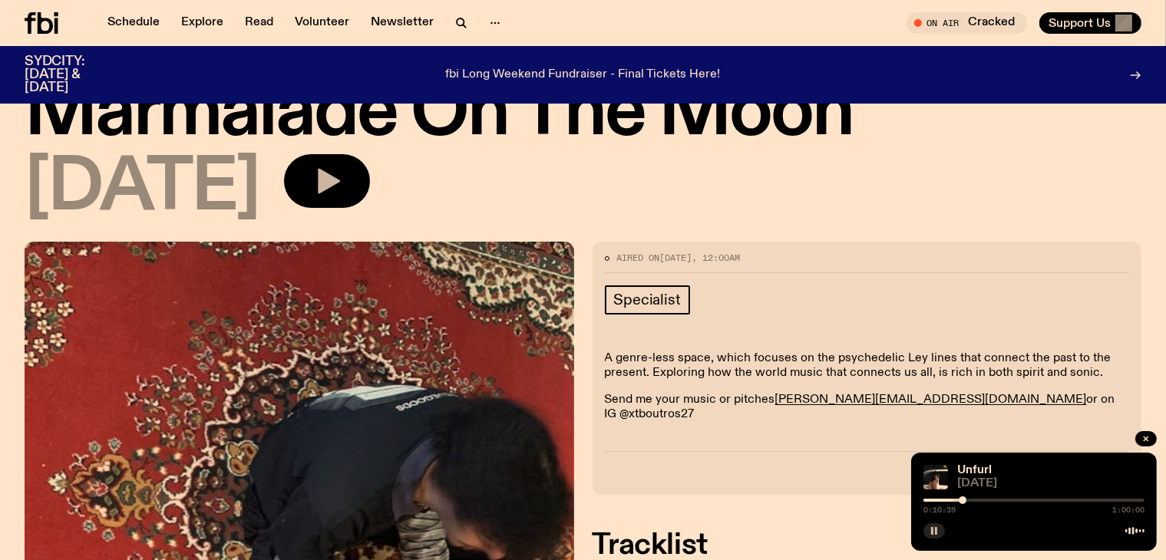
click at [370, 188] on button "button" at bounding box center [327, 181] width 86 height 54
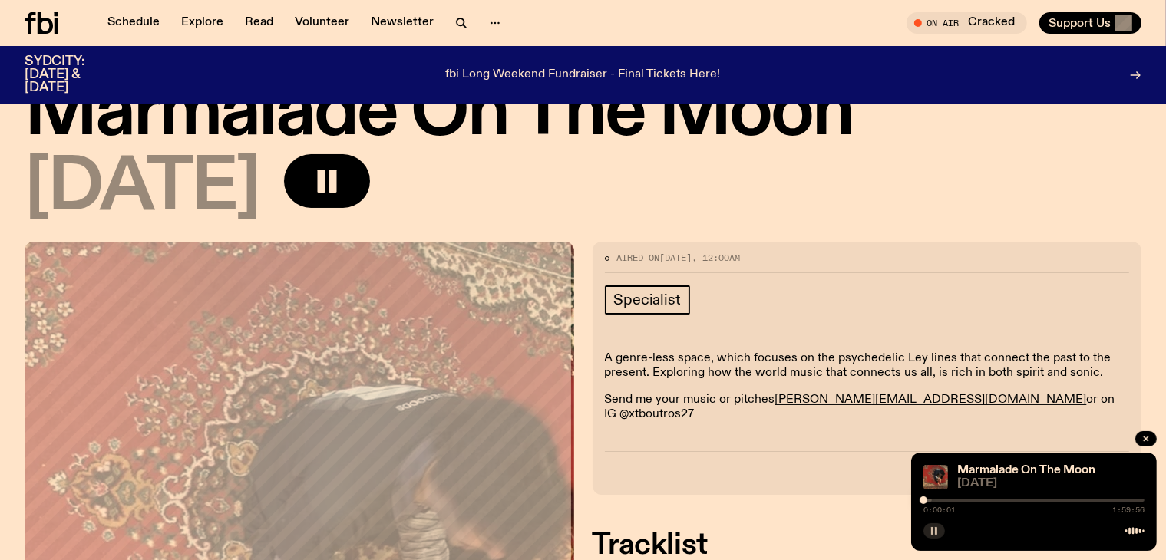
click at [982, 498] on div "0:00:01 1:59:56" at bounding box center [1033, 505] width 221 height 18
click at [983, 501] on div "0:00:02 1:59:56" at bounding box center [1033, 505] width 221 height 18
click at [973, 498] on div "0:00:02 1:59:56" at bounding box center [1033, 505] width 221 height 18
click at [976, 500] on div at bounding box center [1033, 500] width 221 height 3
click at [996, 498] on div "0:28:40 1:59:56" at bounding box center [1033, 505] width 221 height 18
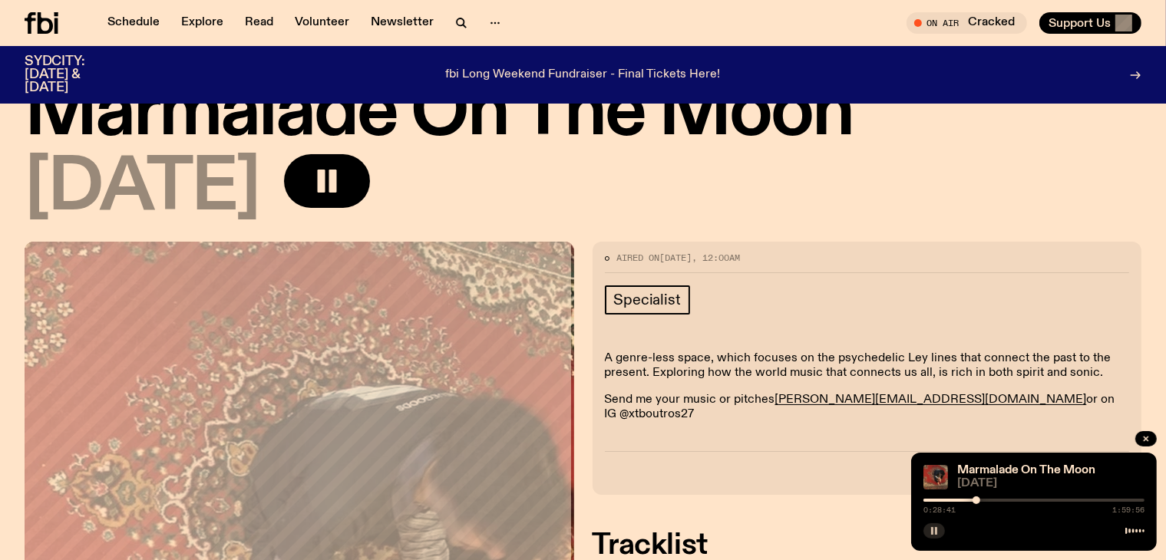
click at [1013, 503] on div "0:28:41 1:59:56" at bounding box center [1033, 505] width 221 height 18
click at [1033, 500] on div at bounding box center [1033, 500] width 221 height 3
click at [1062, 496] on div "0:59:30 1:59:56" at bounding box center [1033, 505] width 221 height 18
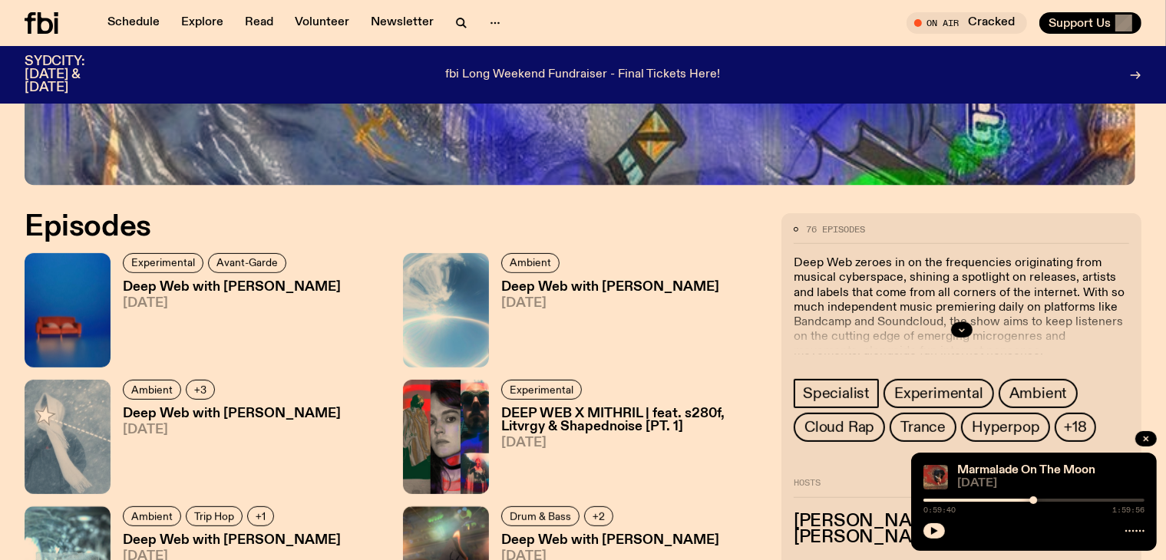
scroll to position [679, 0]
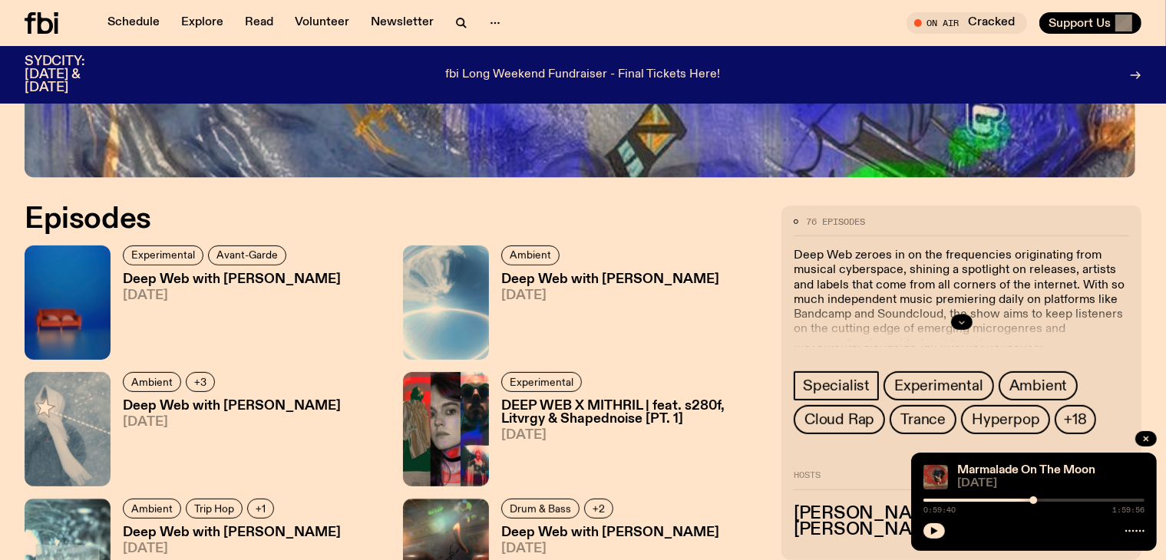
click at [964, 322] on icon "button" at bounding box center [961, 323] width 5 height 2
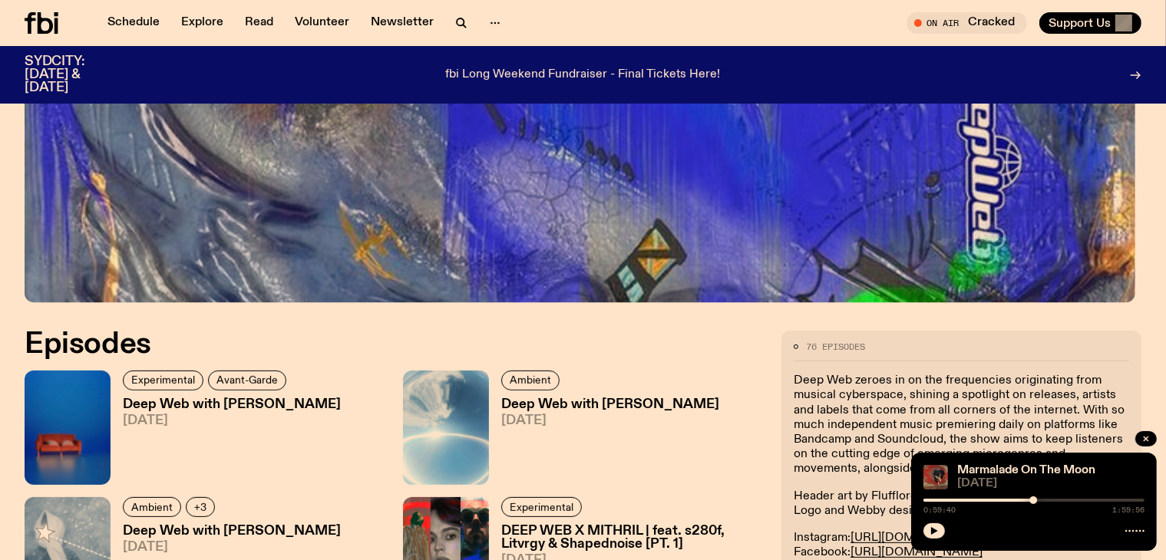
scroll to position [525, 0]
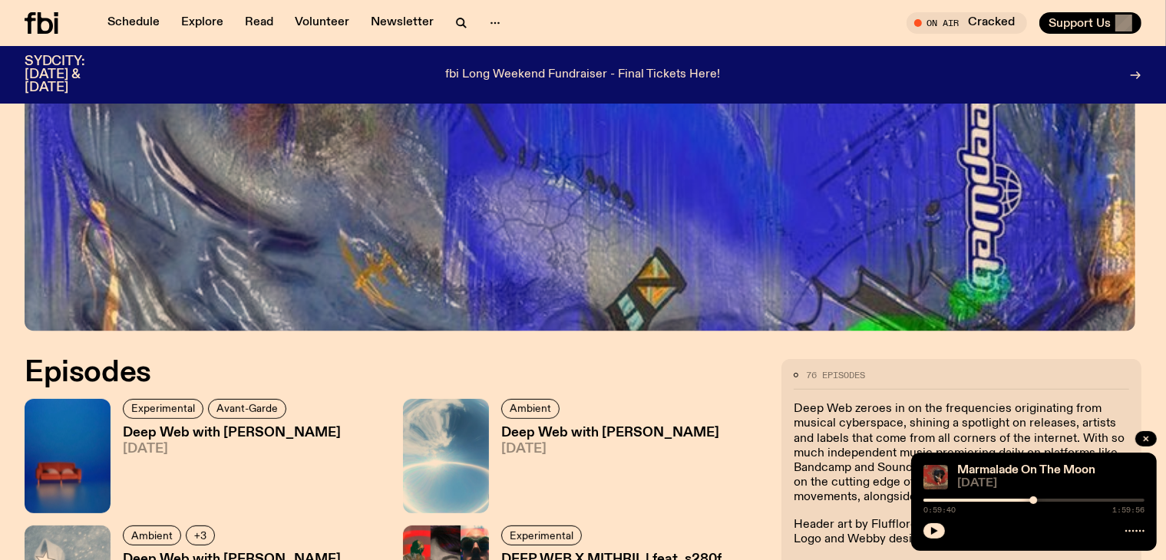
click at [189, 437] on h3 "Deep Web with [PERSON_NAME]" at bounding box center [232, 433] width 218 height 13
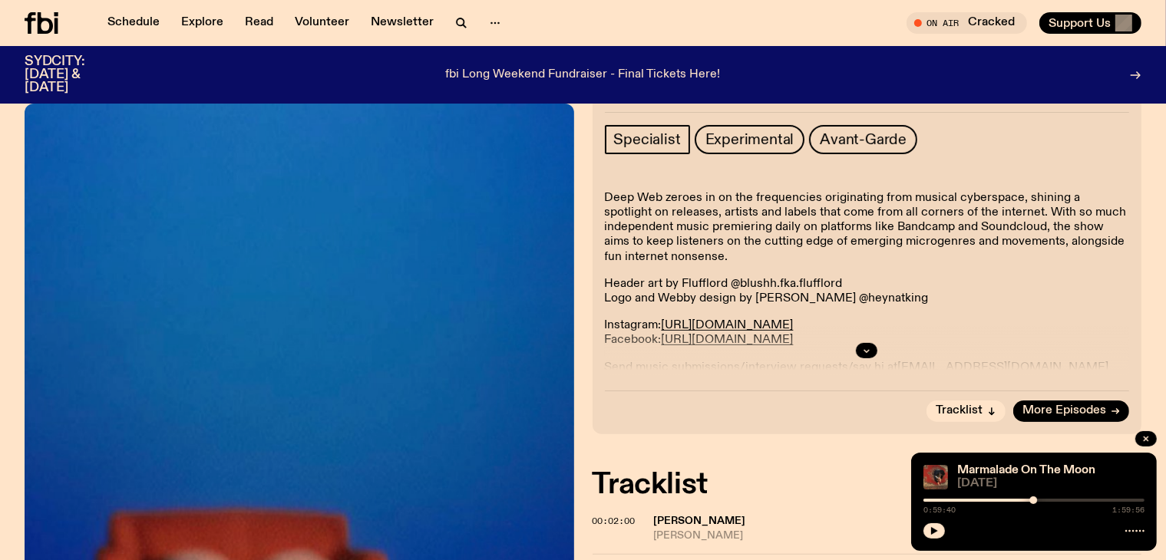
scroll to position [296, 0]
click at [674, 517] on span "[PERSON_NAME]" at bounding box center [700, 522] width 92 height 11
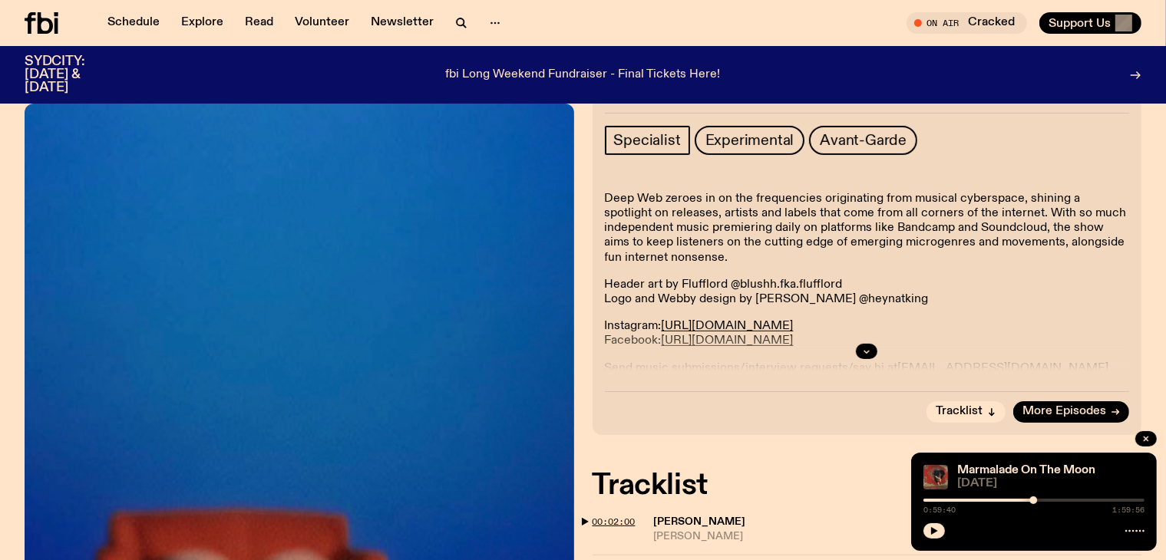
click at [596, 516] on span "00:02:00" at bounding box center [614, 522] width 43 height 12
click at [864, 351] on icon "button" at bounding box center [866, 352] width 5 height 2
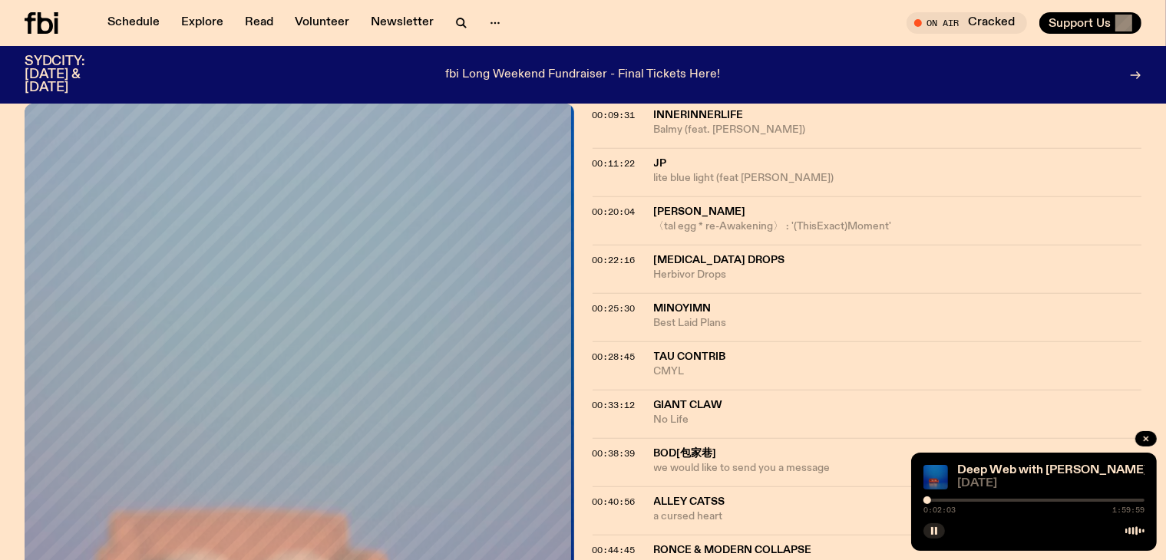
scroll to position [834, 0]
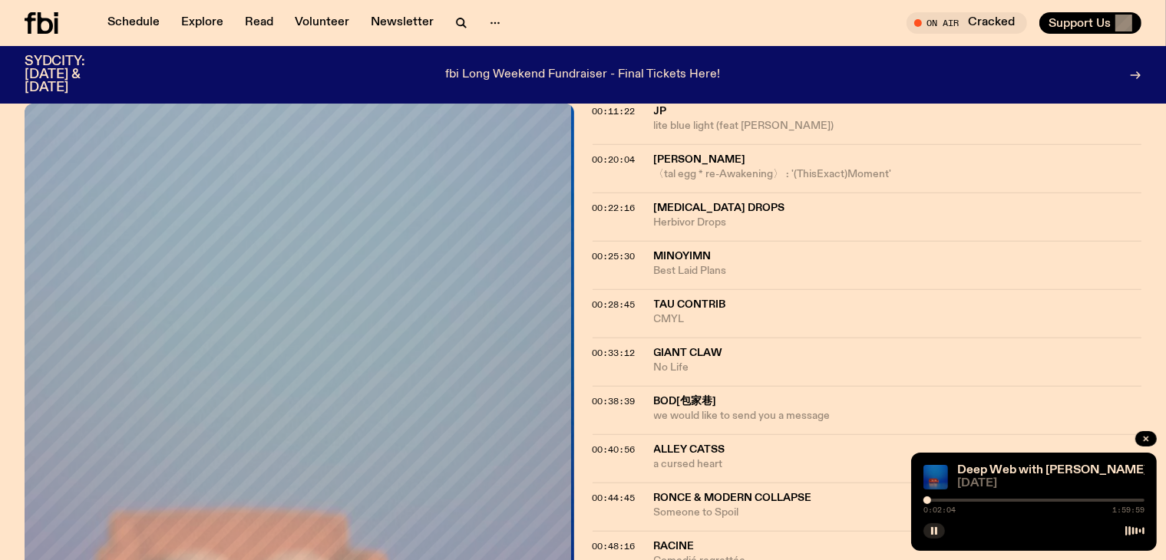
click at [1017, 500] on div at bounding box center [1033, 500] width 221 height 3
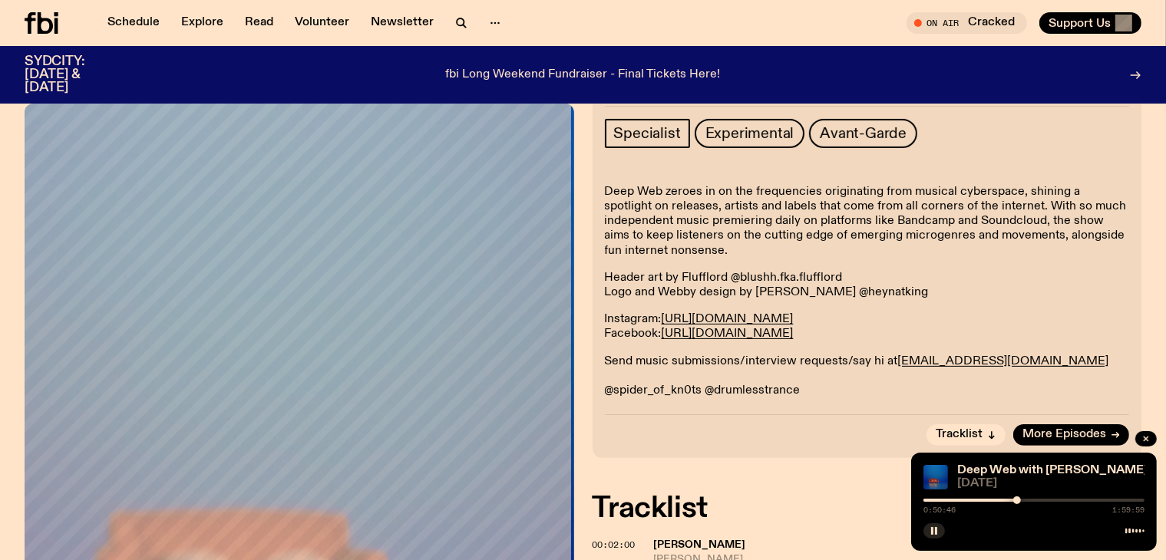
scroll to position [296, 0]
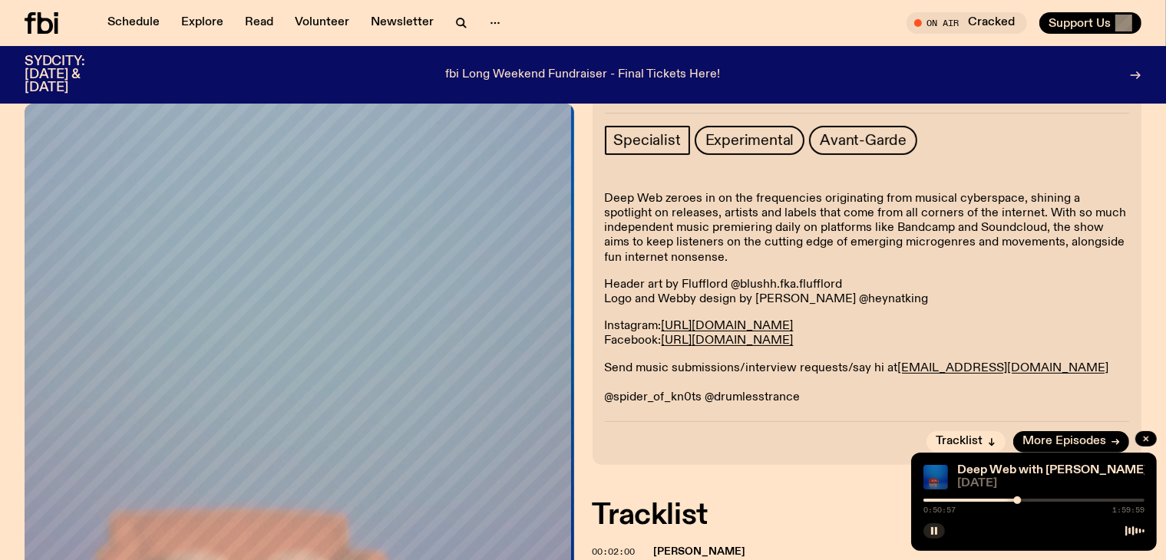
click at [974, 500] on div at bounding box center [906, 500] width 221 height 3
click at [1081, 500] on div at bounding box center [1033, 500] width 221 height 3
click at [985, 500] on div at bounding box center [970, 500] width 221 height 3
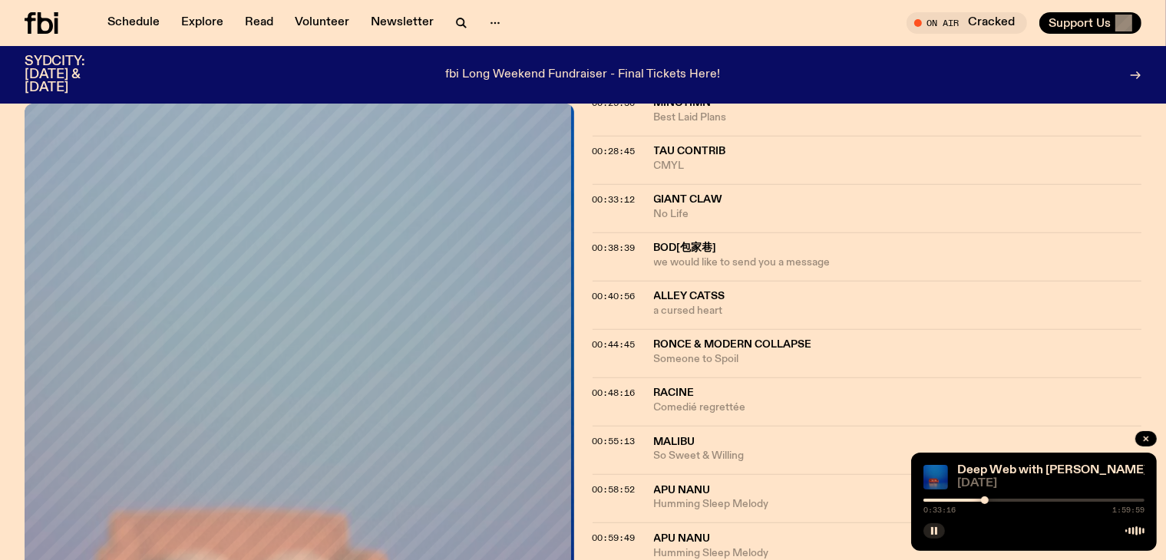
scroll to position [1371, 0]
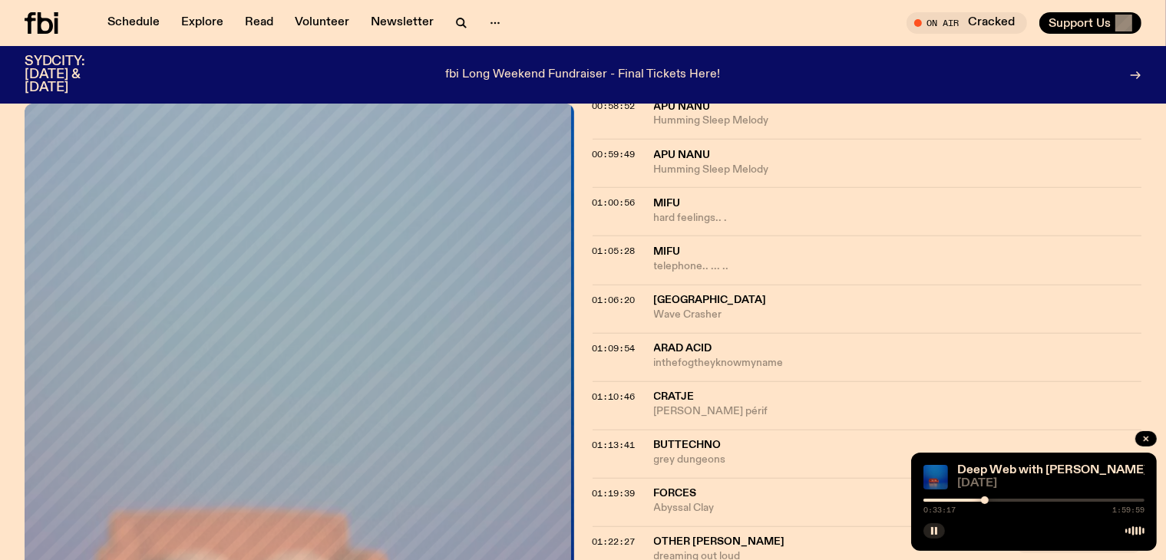
click at [955, 499] on div at bounding box center [874, 500] width 221 height 3
click at [967, 500] on div at bounding box center [1033, 500] width 221 height 3
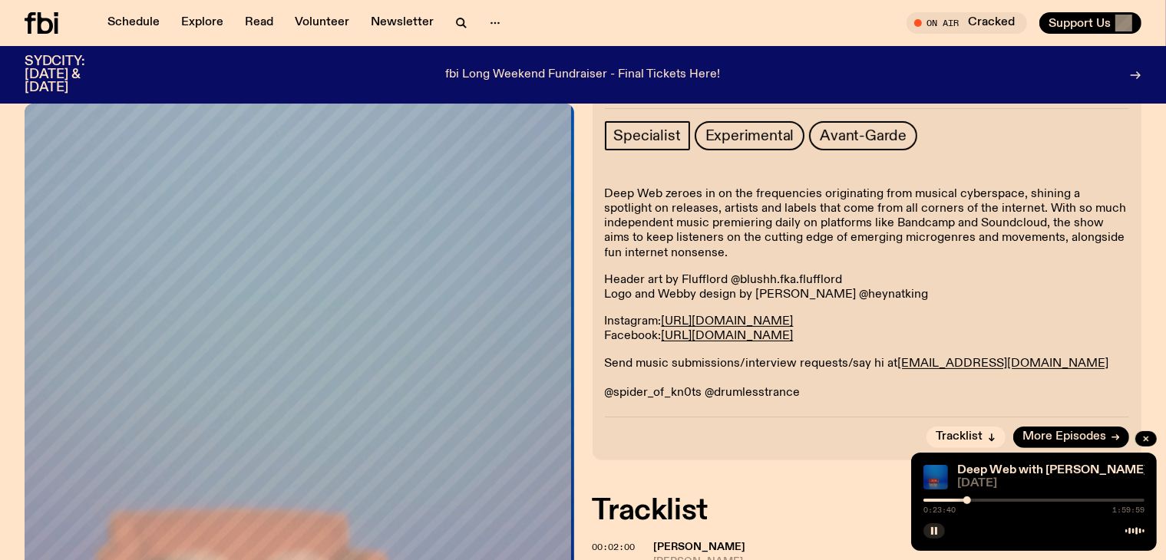
scroll to position [296, 0]
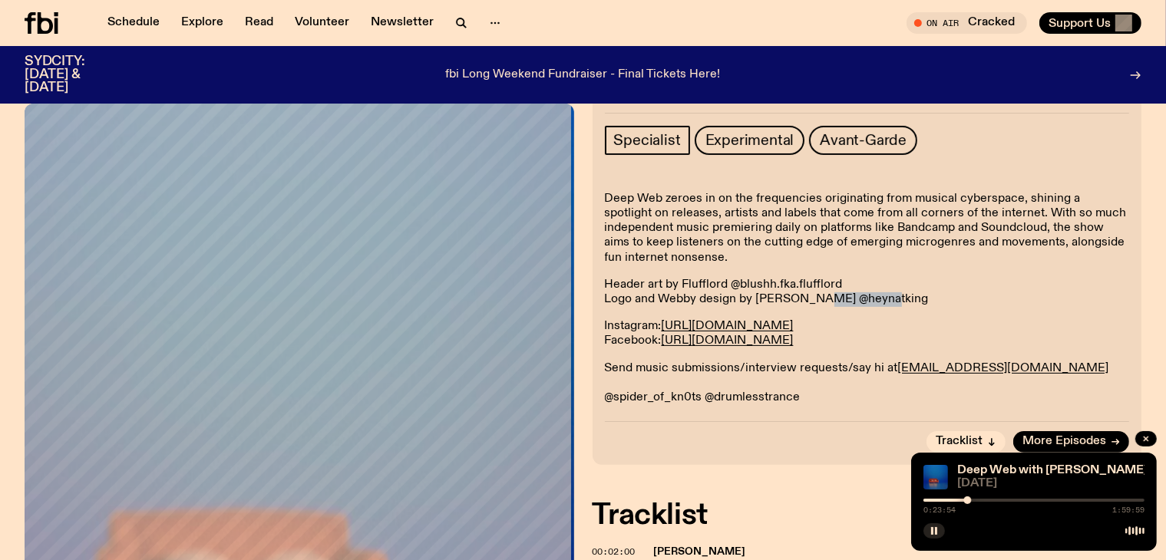
drag, startPoint x: 814, startPoint y: 230, endPoint x: 875, endPoint y: 234, distance: 61.6
click at [875, 278] on p "Header art by Flufflord @blushh.fka.flufflord Logo and Webby design by [PERSON_…" at bounding box center [867, 292] width 525 height 29
copy p "heynatking"
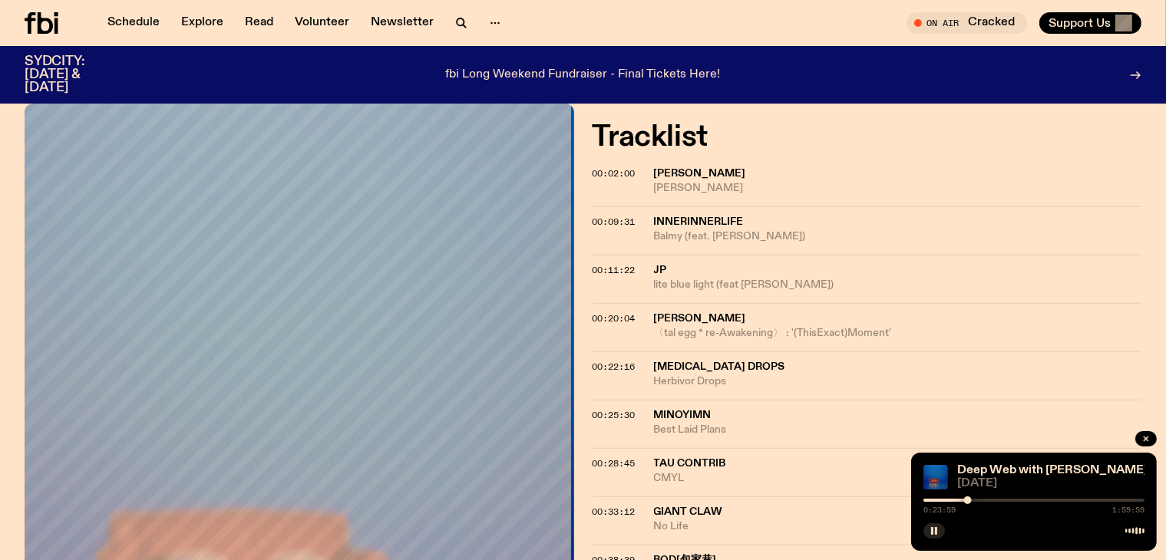
scroll to position [680, 0]
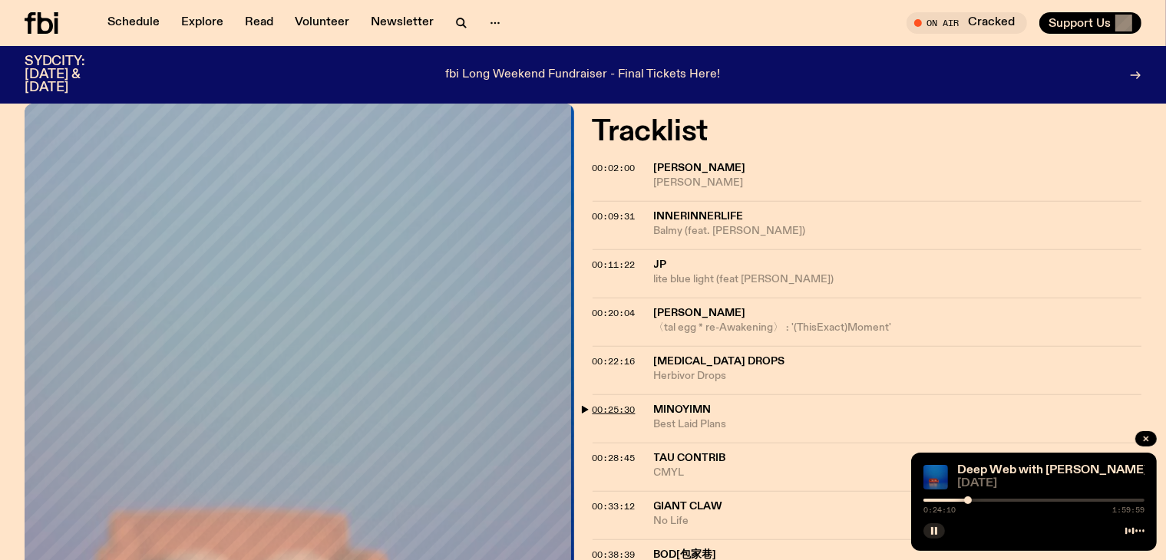
click at [599, 404] on span "00:25:30" at bounding box center [614, 410] width 43 height 12
click at [602, 355] on span "00:22:16" at bounding box center [614, 361] width 43 height 12
click at [595, 549] on span "00:38:39" at bounding box center [614, 555] width 43 height 12
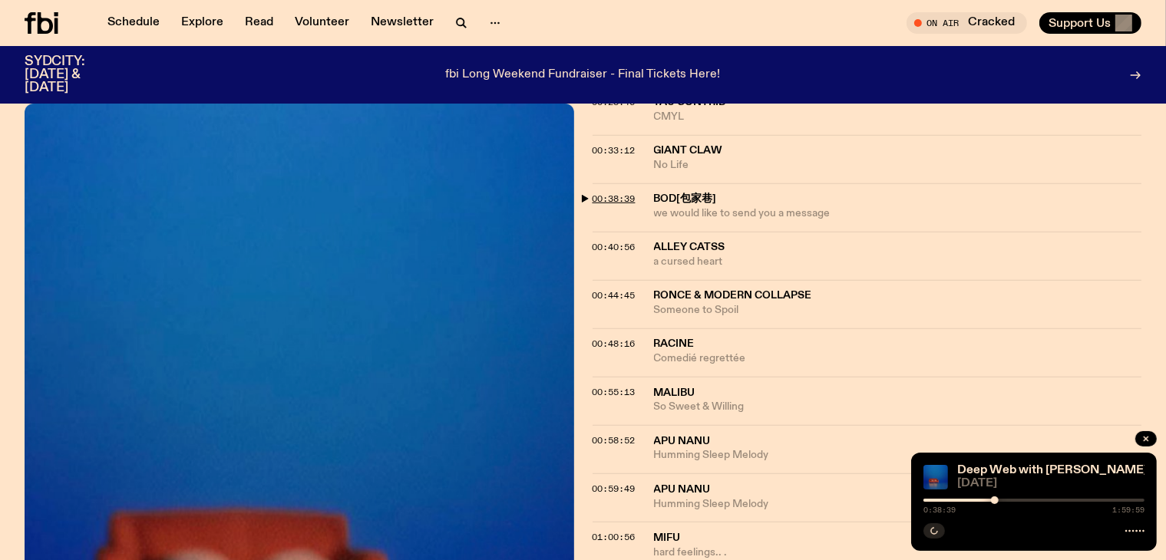
scroll to position [1064, 0]
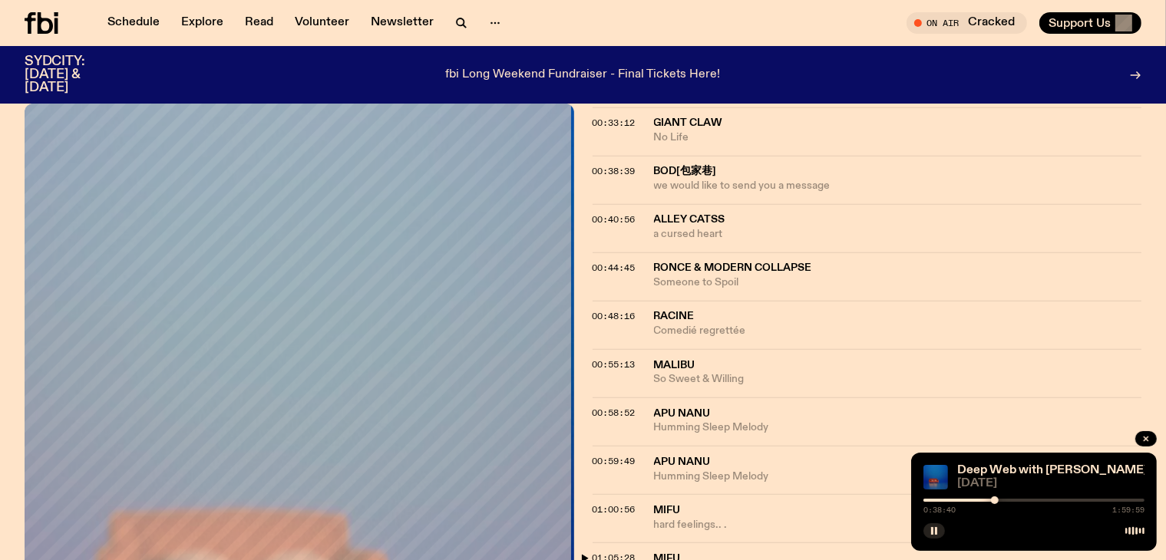
click at [605, 552] on span "01:05:28" at bounding box center [614, 558] width 43 height 12
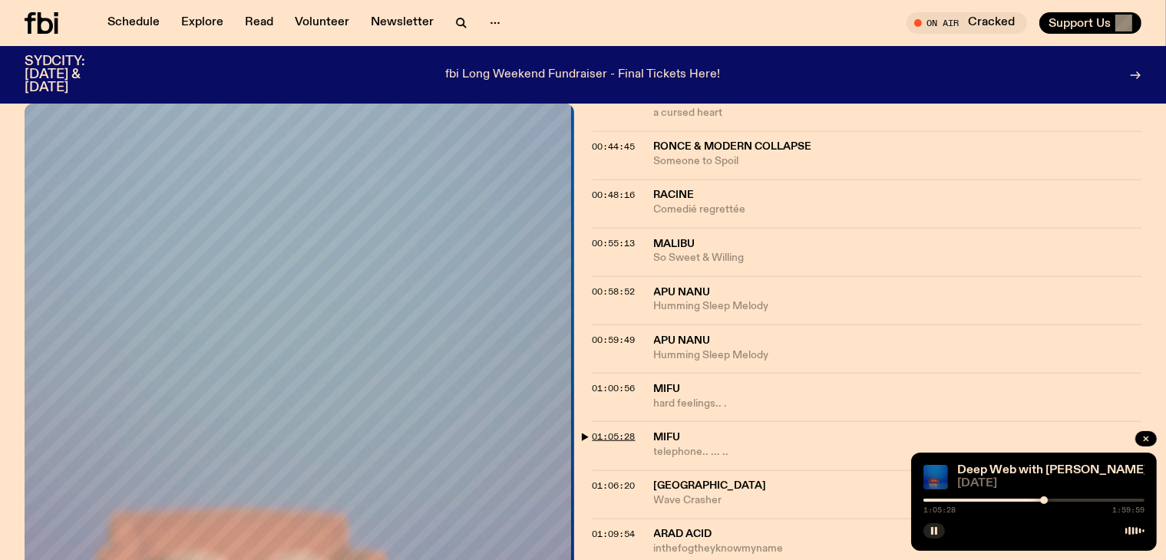
scroll to position [1217, 0]
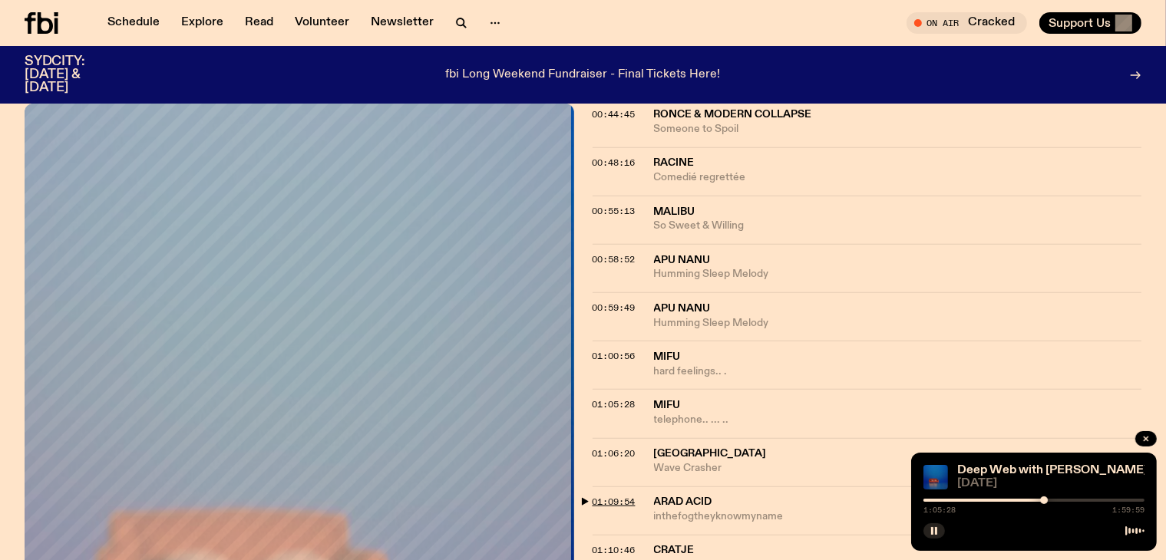
click at [623, 496] on span "01:09:54" at bounding box center [614, 502] width 43 height 12
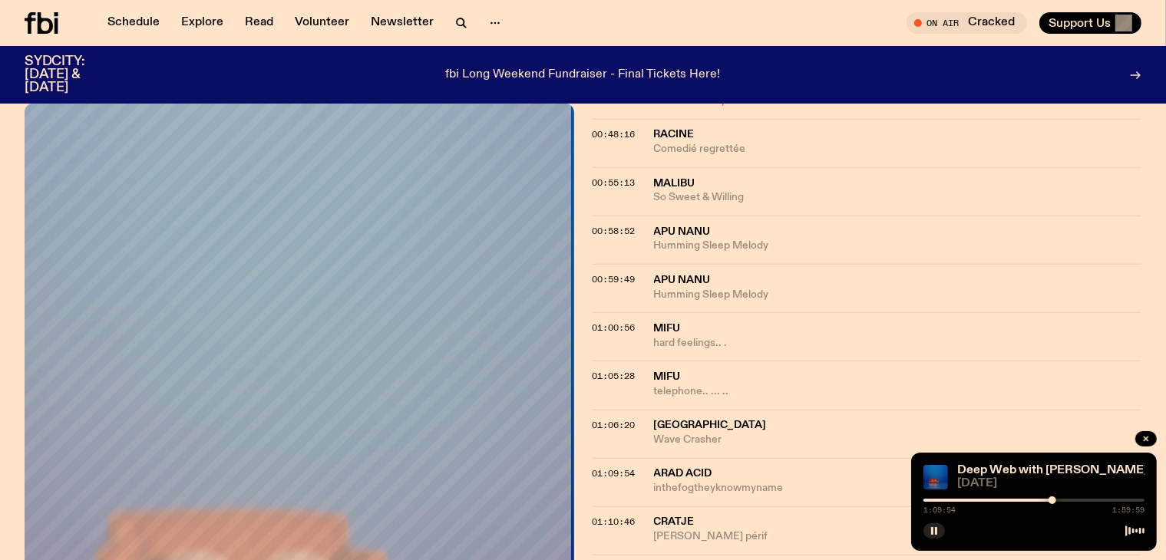
scroll to position [1294, 0]
click at [612, 507] on div "01:13:41 Buttechno grey dungeons" at bounding box center [868, 531] width 550 height 48
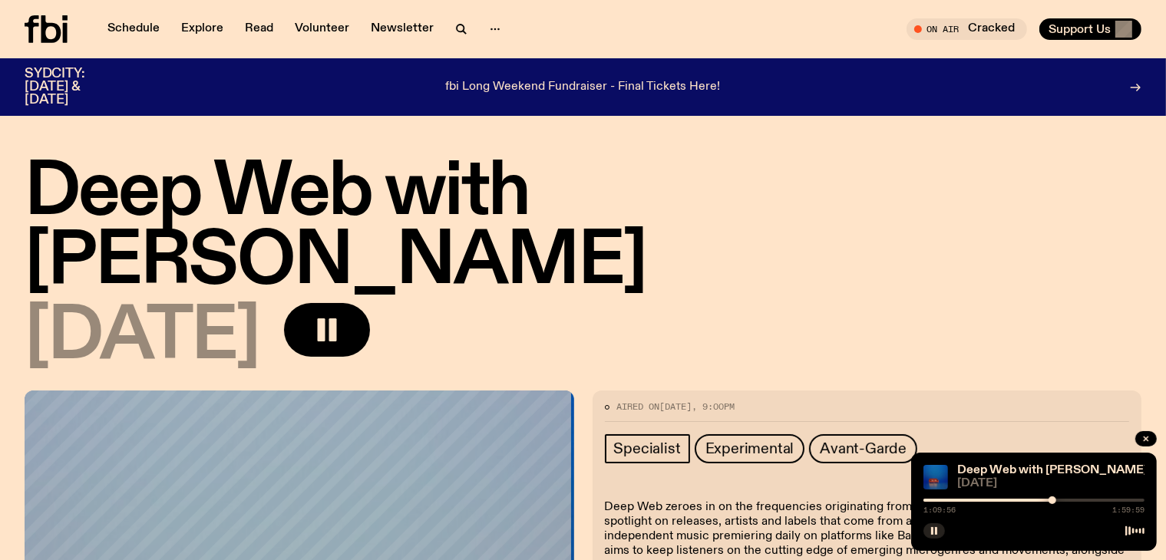
scroll to position [221, 0]
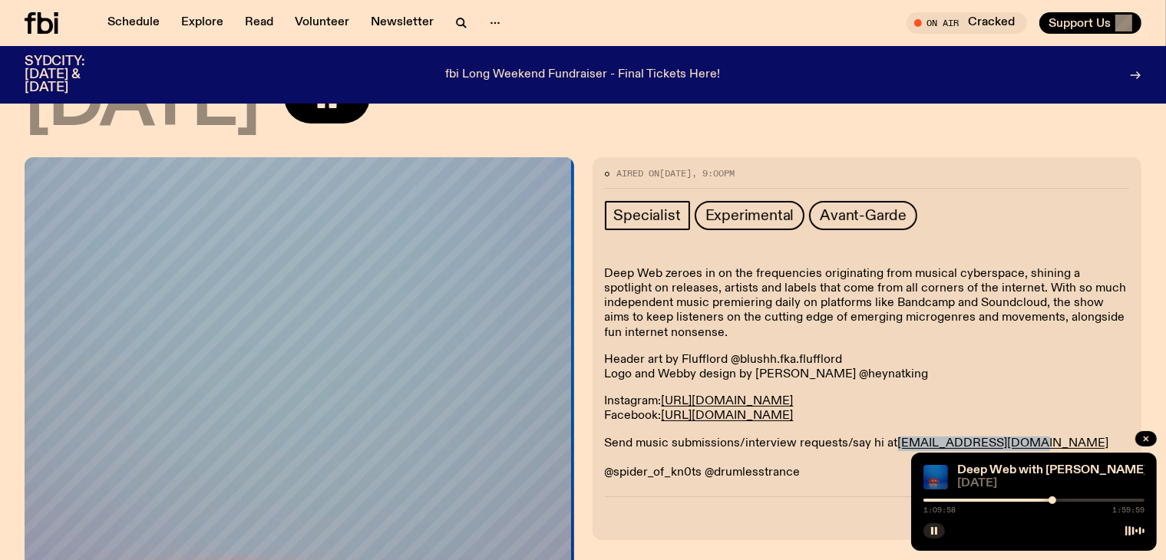
drag, startPoint x: 986, startPoint y: 366, endPoint x: 893, endPoint y: 366, distance: 92.1
click at [893, 366] on div "Deep Web zeroes in on the frequencies originating from musical cyberspace, shin…" at bounding box center [867, 373] width 525 height 213
copy link "[EMAIL_ADDRESS][DOMAIN_NAME]"
drag, startPoint x: 698, startPoint y: 402, endPoint x: 611, endPoint y: 400, distance: 86.8
click at [611, 437] on p "Send music submissions/interview requests/say hi at [EMAIL_ADDRESS][DOMAIN_NAME…" at bounding box center [867, 459] width 525 height 45
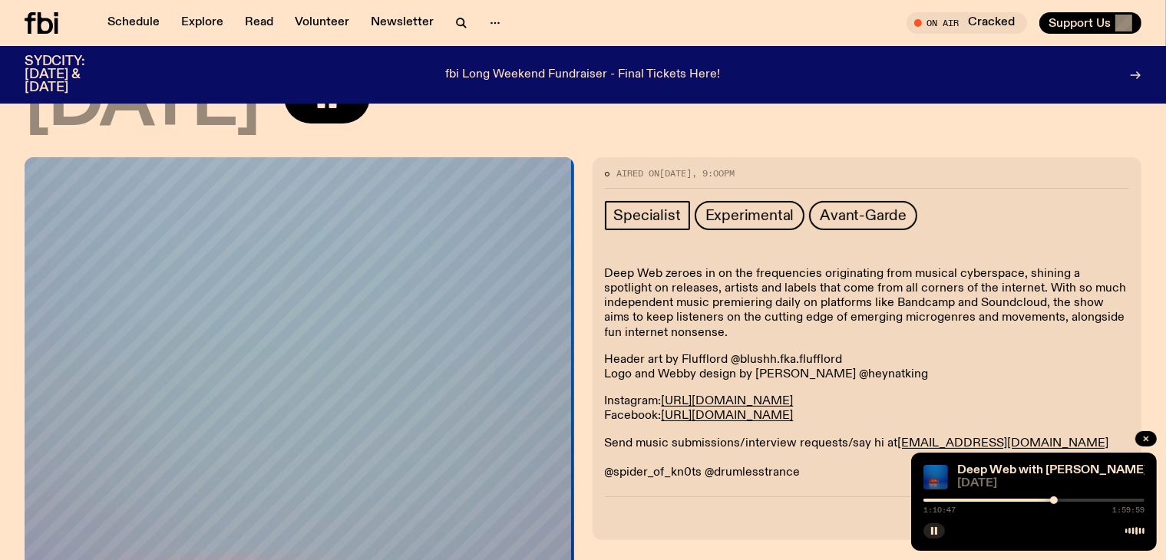
drag, startPoint x: 839, startPoint y: 400, endPoint x: 758, endPoint y: 400, distance: 80.6
click at [820, 437] on p "Send music submissions/interview requests/say hi at [EMAIL_ADDRESS][DOMAIN_NAME…" at bounding box center [867, 459] width 525 height 45
click at [758, 437] on p "Send music submissions/interview requests/say hi at [EMAIL_ADDRESS][DOMAIN_NAME…" at bounding box center [867, 459] width 525 height 45
drag, startPoint x: 697, startPoint y: 401, endPoint x: 615, endPoint y: 400, distance: 82.1
click at [615, 437] on p "Send music submissions/interview requests/say hi at [EMAIL_ADDRESS][DOMAIN_NAME…" at bounding box center [867, 459] width 525 height 45
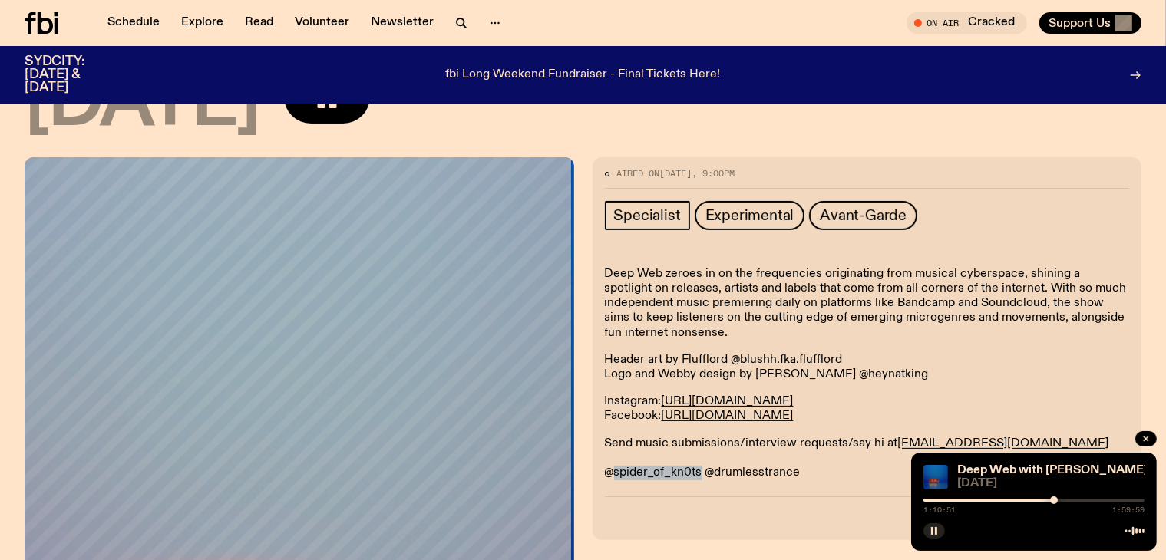
copy p "spider_of_kn0ts"
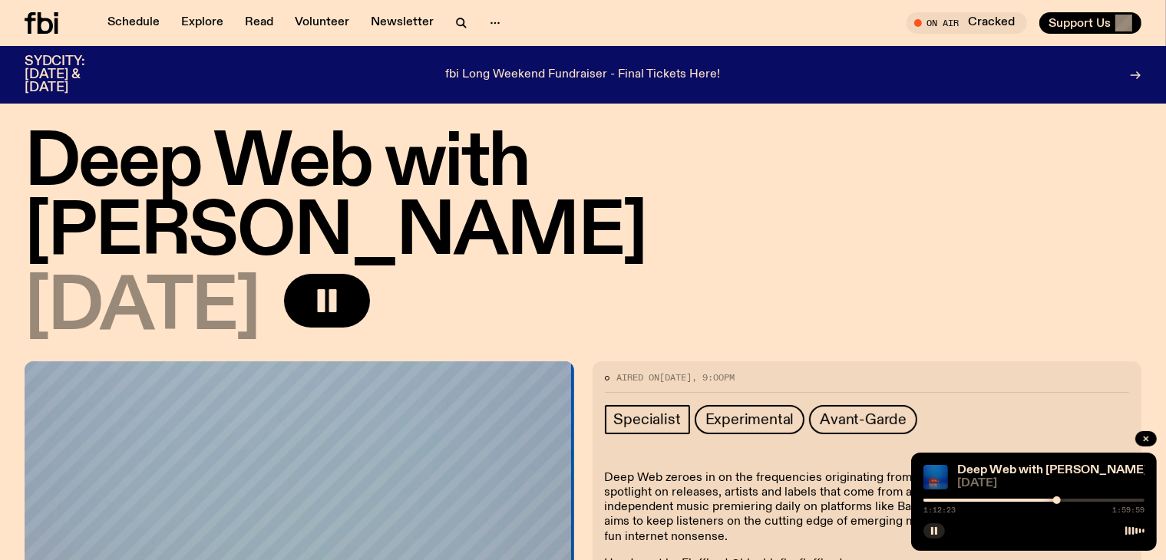
scroll to position [0, 0]
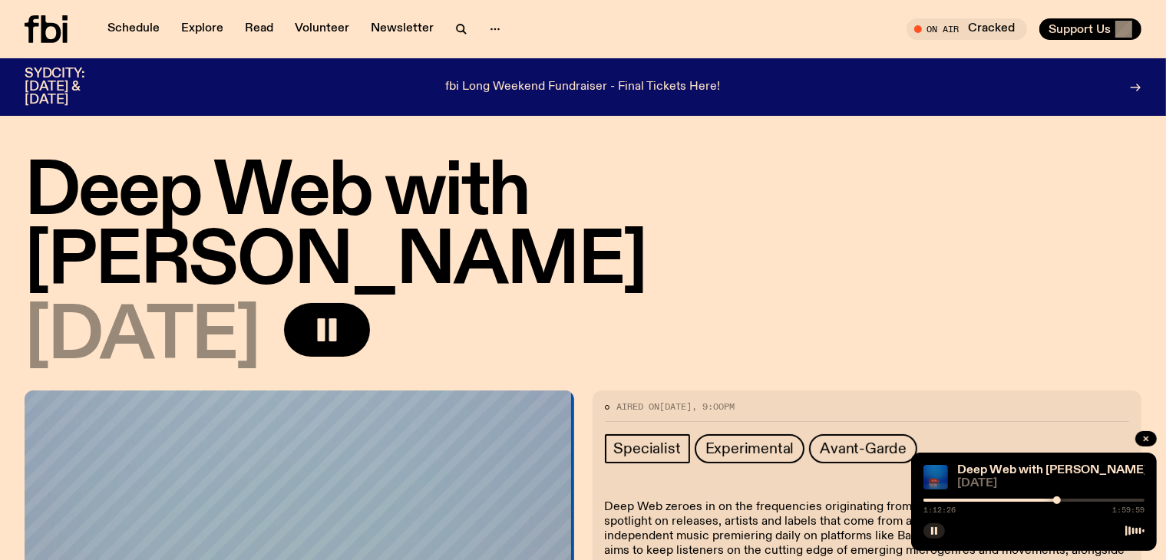
drag, startPoint x: 547, startPoint y: 194, endPoint x: 1151, endPoint y: 190, distance: 604.9
click at [1151, 190] on div "Deep Web with [PERSON_NAME] [DATE]" at bounding box center [583, 275] width 1166 height 232
copy h1 "[PERSON_NAME]"
click at [370, 303] on button "button" at bounding box center [327, 330] width 86 height 54
